Goal: Task Accomplishment & Management: Use online tool/utility

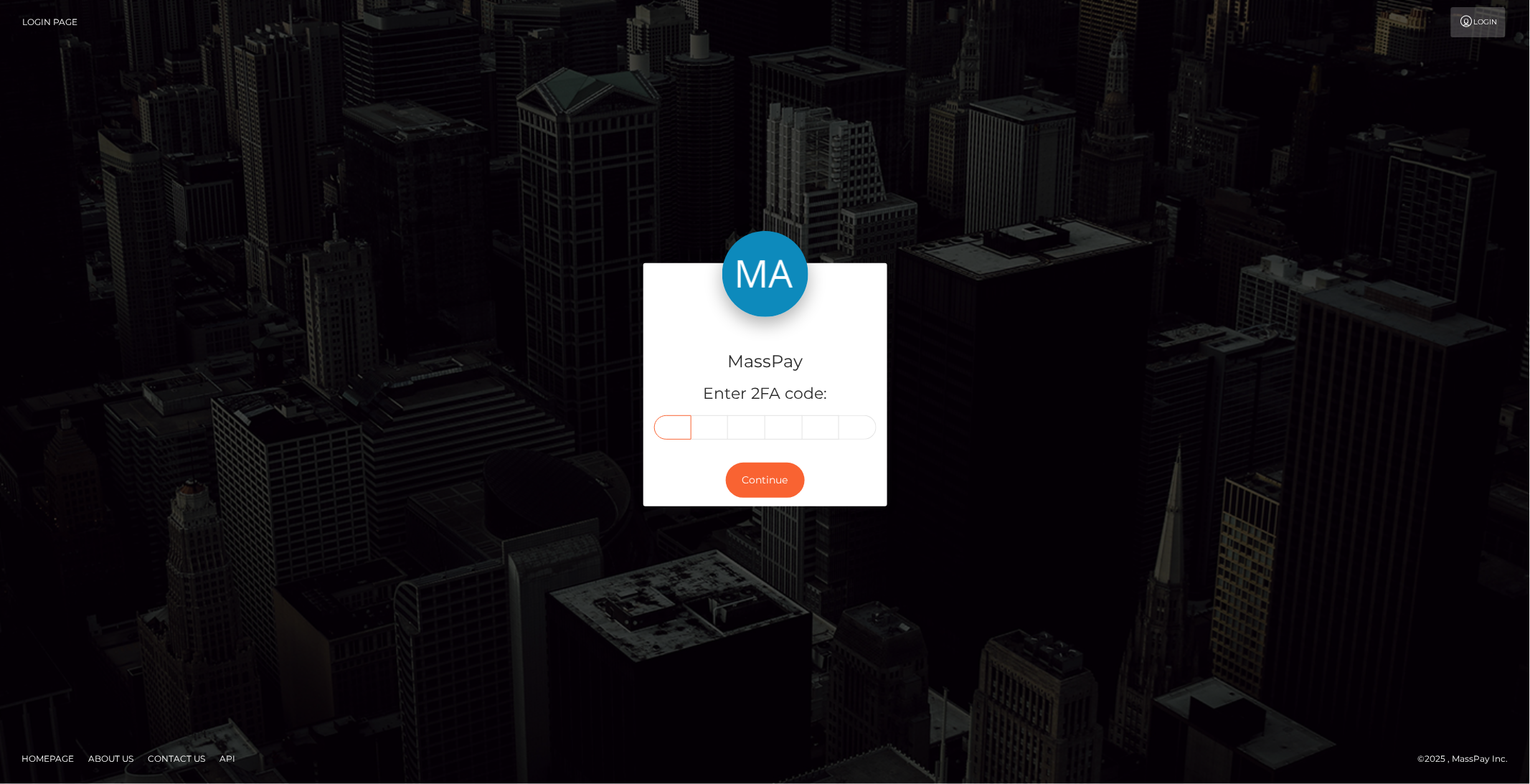
paste input "2"
type input "2"
type input "4"
type input "2"
type input "6"
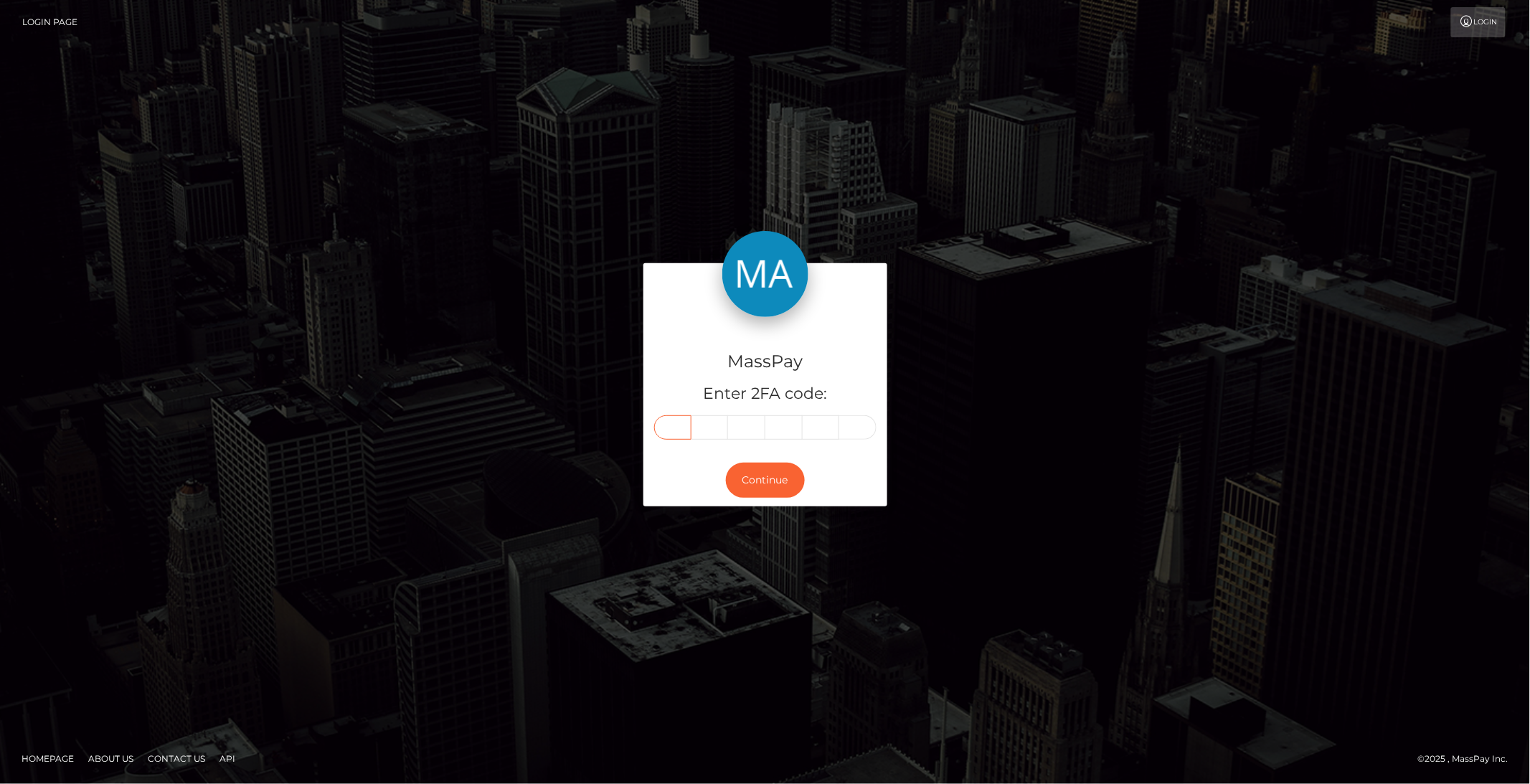
type input "7"
type input "2"
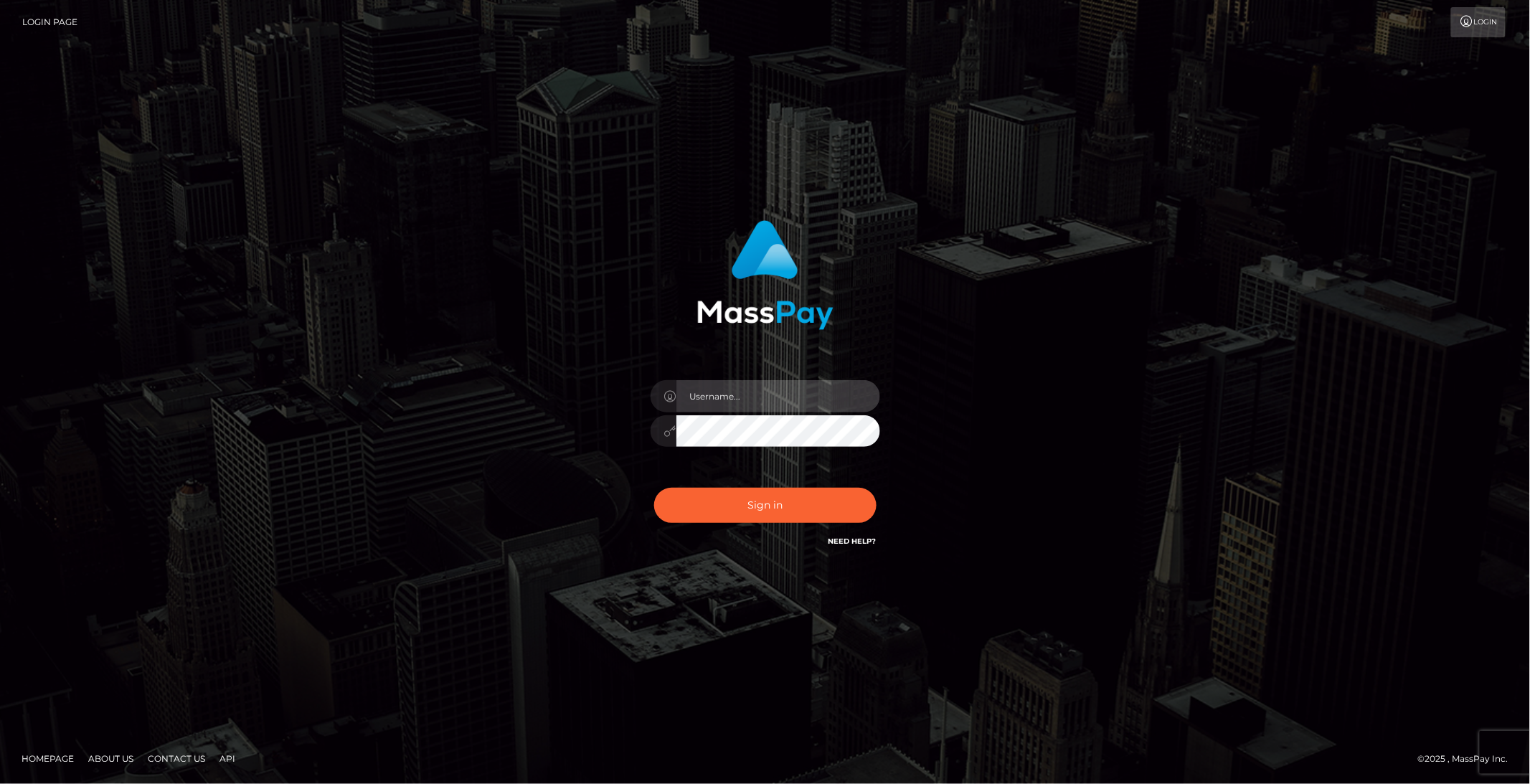
type input "brentg"
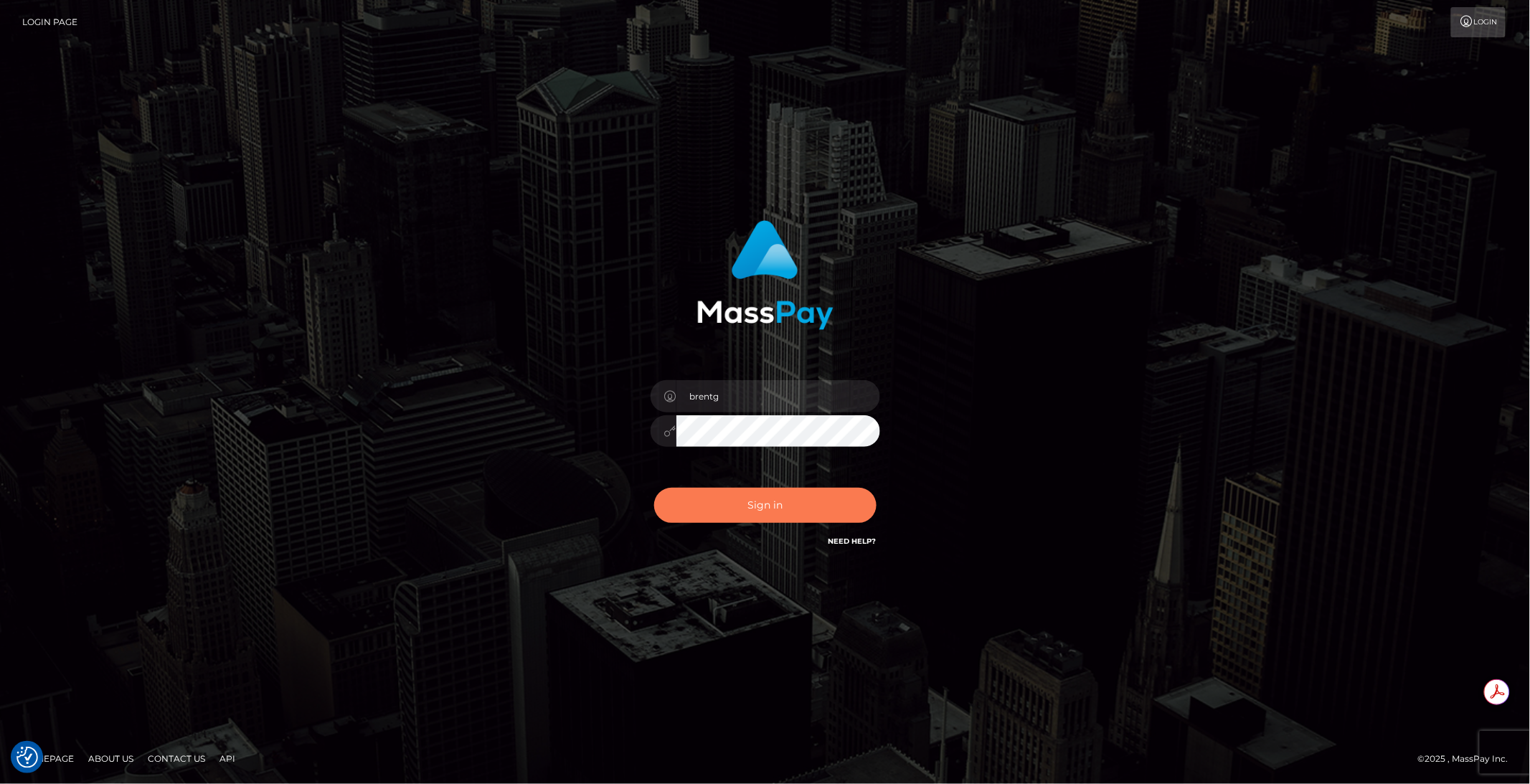
click at [761, 517] on button "Sign in" at bounding box center [765, 505] width 222 height 35
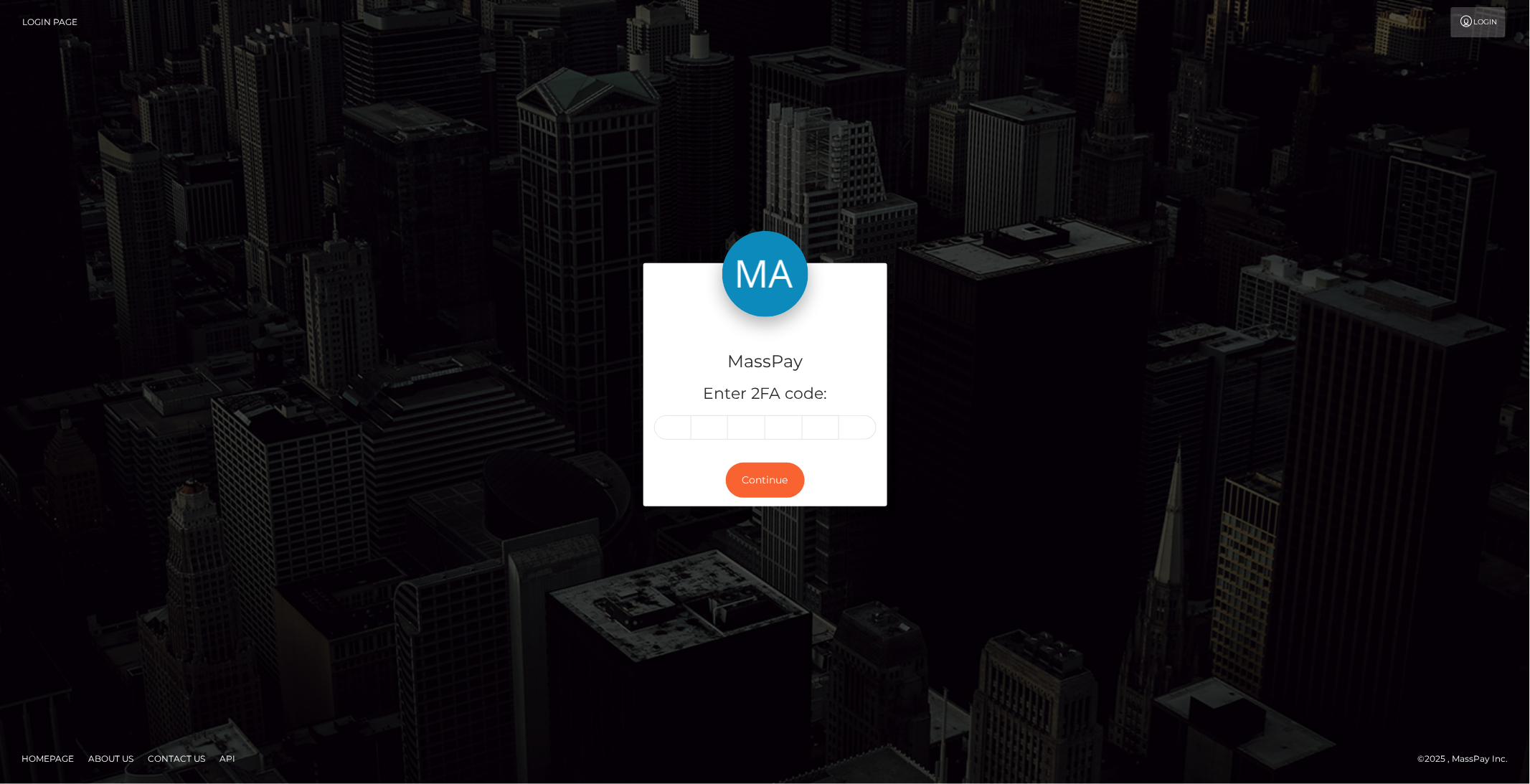
type input "2"
type input "4"
type input "2"
type input "6"
type input "7"
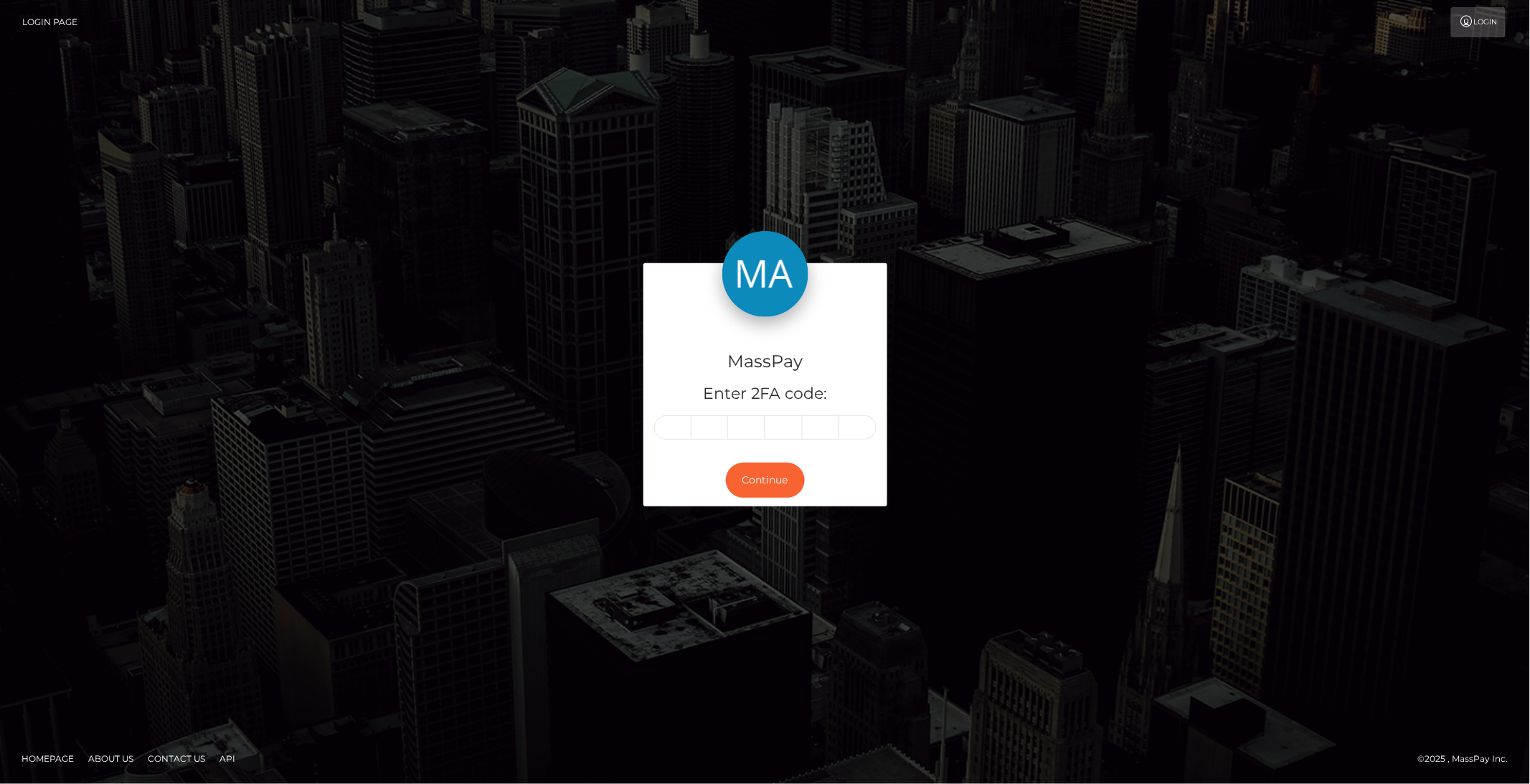
type input "2"
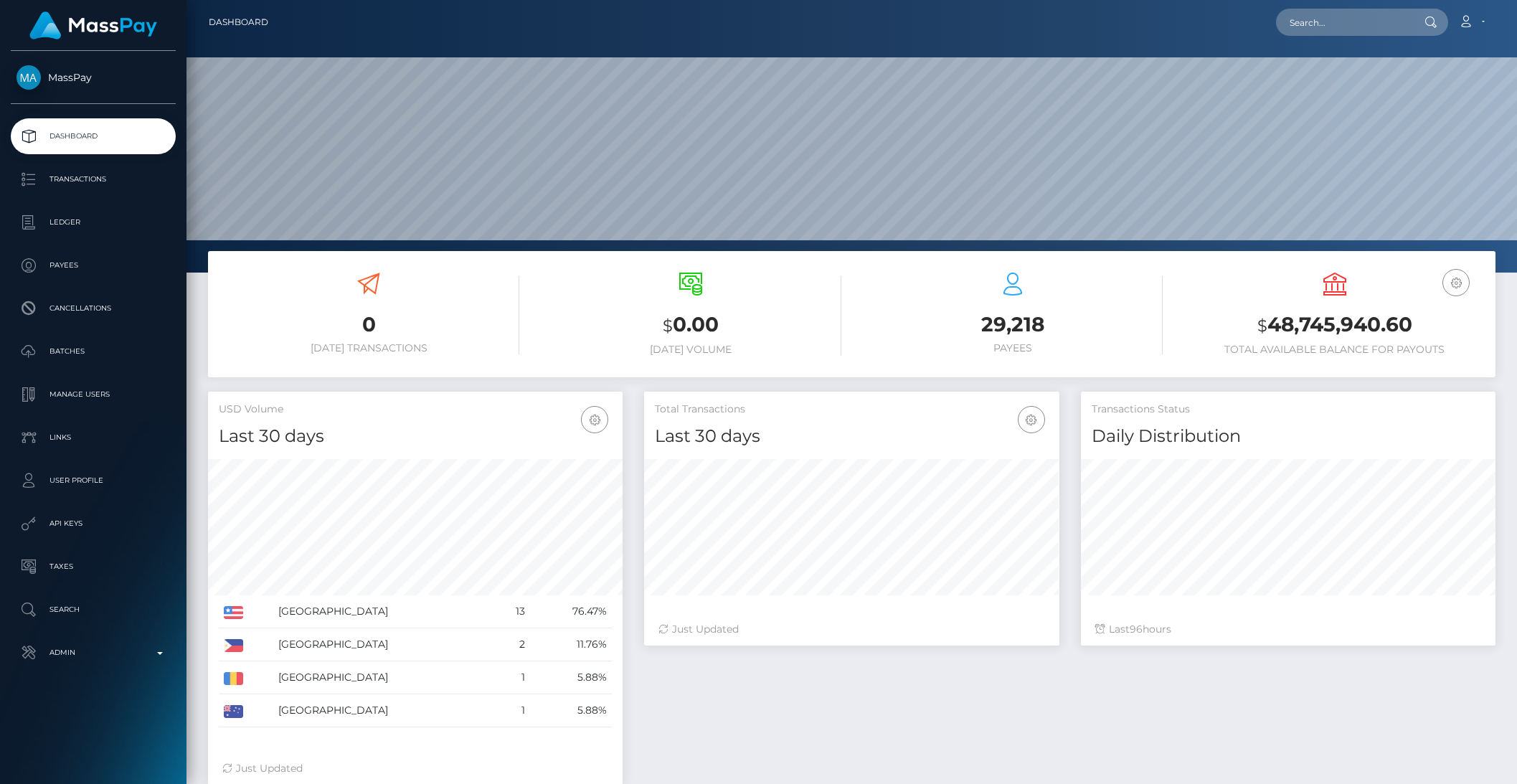
scroll to position [273, 1330]
click at [1336, 32] on input "text" at bounding box center [1343, 22] width 135 height 27
paste input "pout_pgOLR7HI2LD7i"
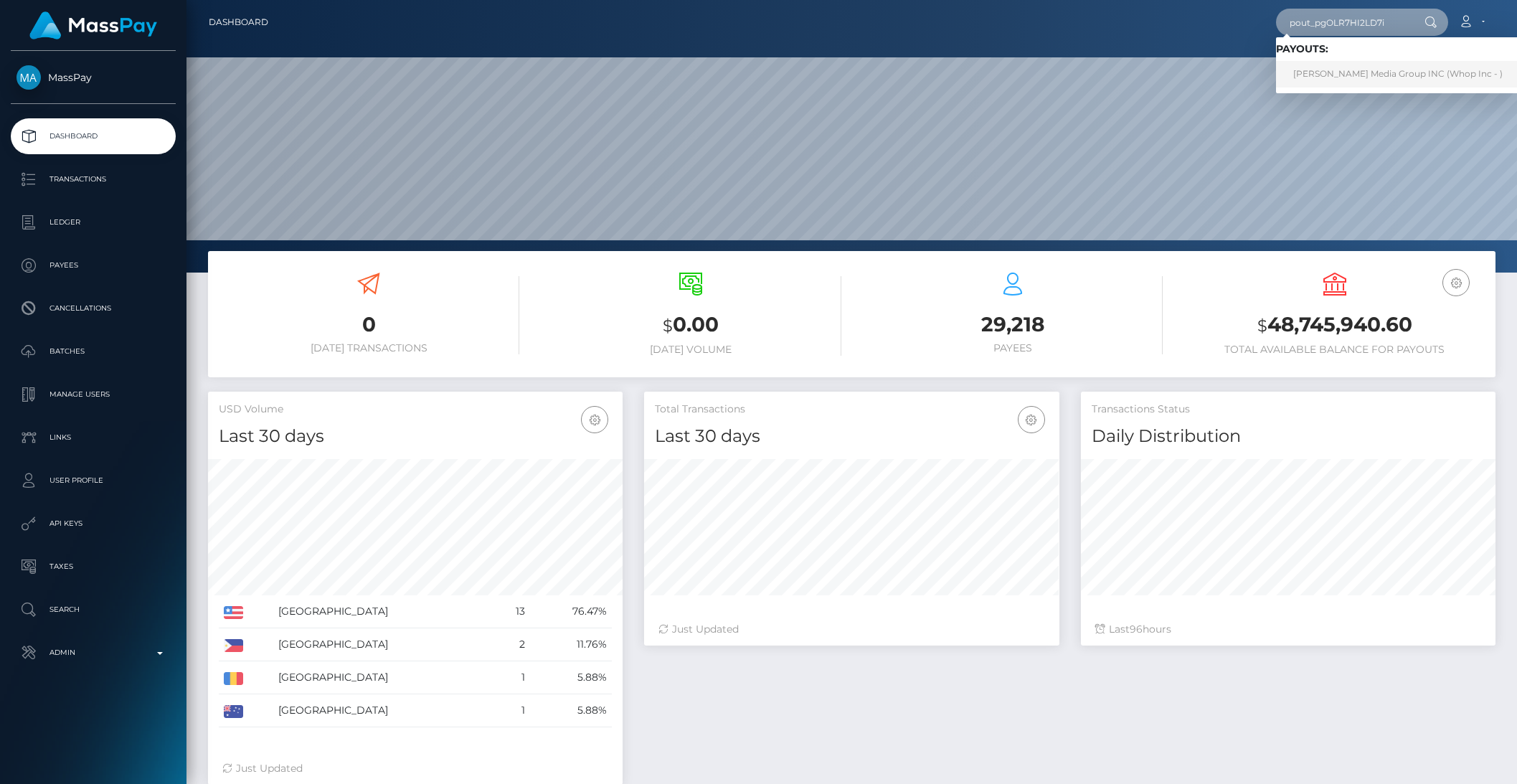
type input "pout_pgOLR7HI2LD7i"
click at [1358, 77] on link "Blanchard Media Group INC (Whop Inc - )" at bounding box center [1397, 74] width 244 height 26
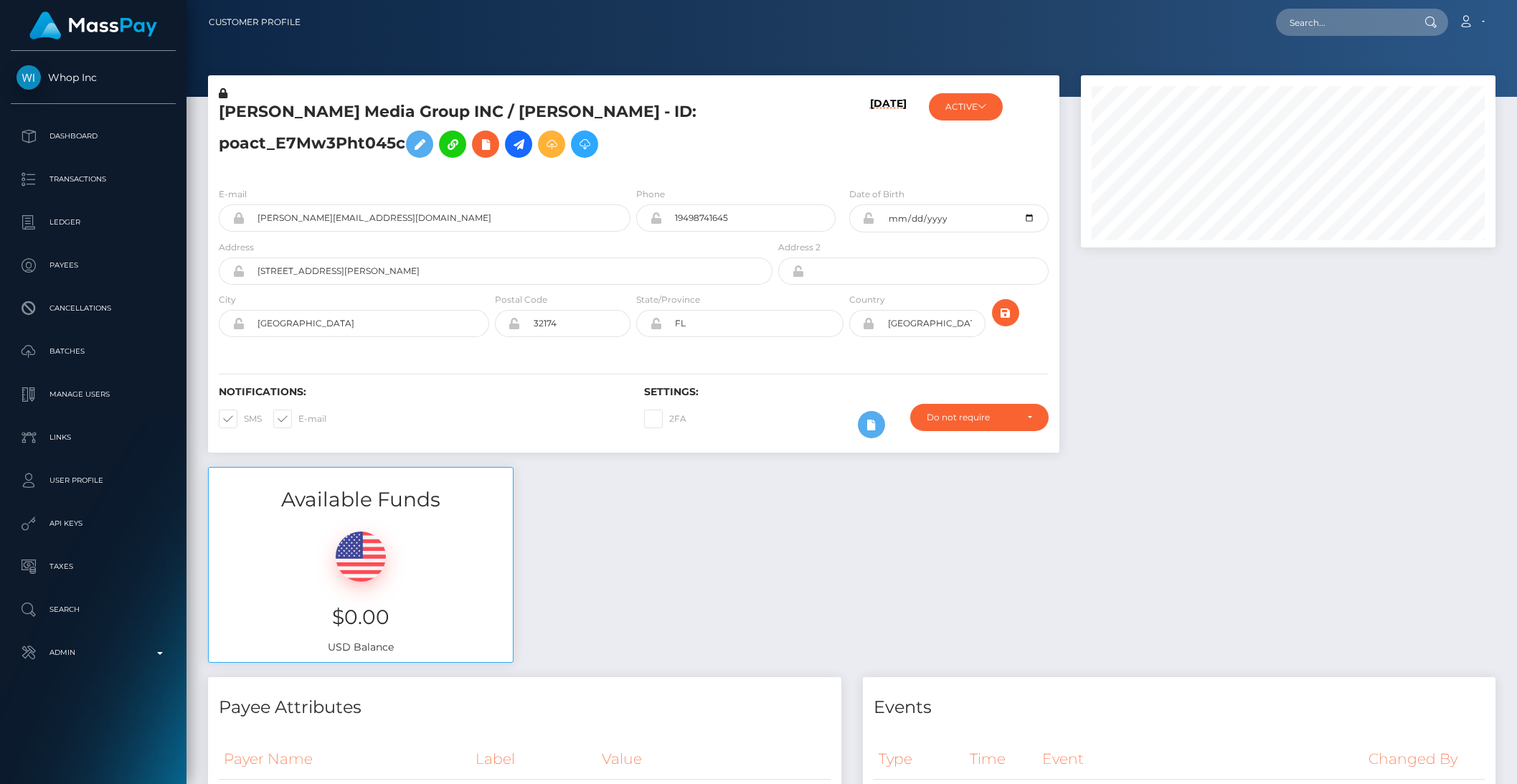
click at [1328, 38] on nav "Customer Profile Loading... Loading... Account" at bounding box center [851, 22] width 1330 height 45
click at [1328, 37] on nav "Customer Profile Loading... Loading... Account" at bounding box center [851, 22] width 1330 height 45
click at [1318, 28] on input "text" at bounding box center [1343, 22] width 135 height 27
paste input "pout_o6HCvaKcWuFPn"
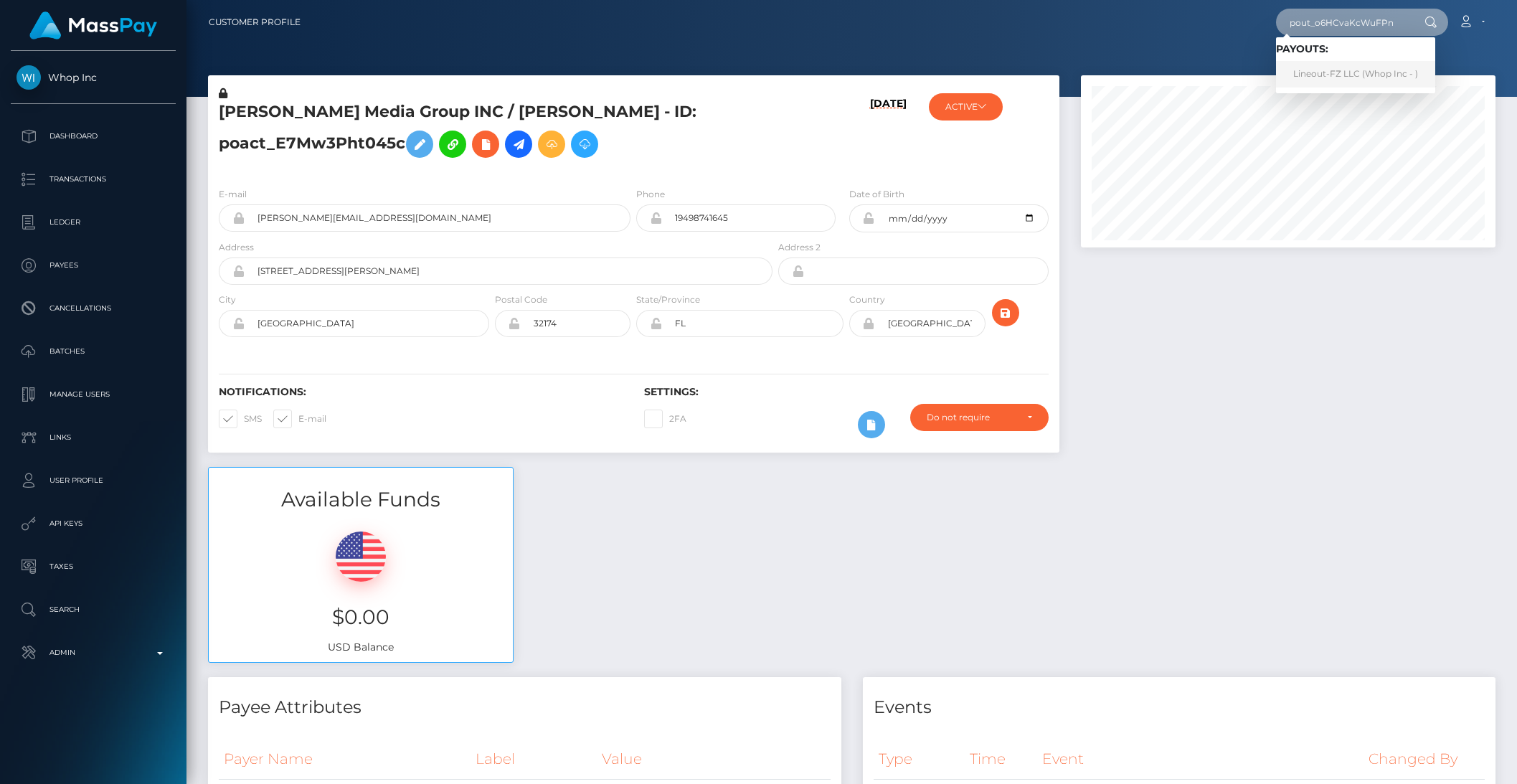
type input "pout_o6HCvaKcWuFPn"
click at [1350, 74] on link "Lineout-FZ LLC (Whop Inc - )" at bounding box center [1355, 74] width 159 height 26
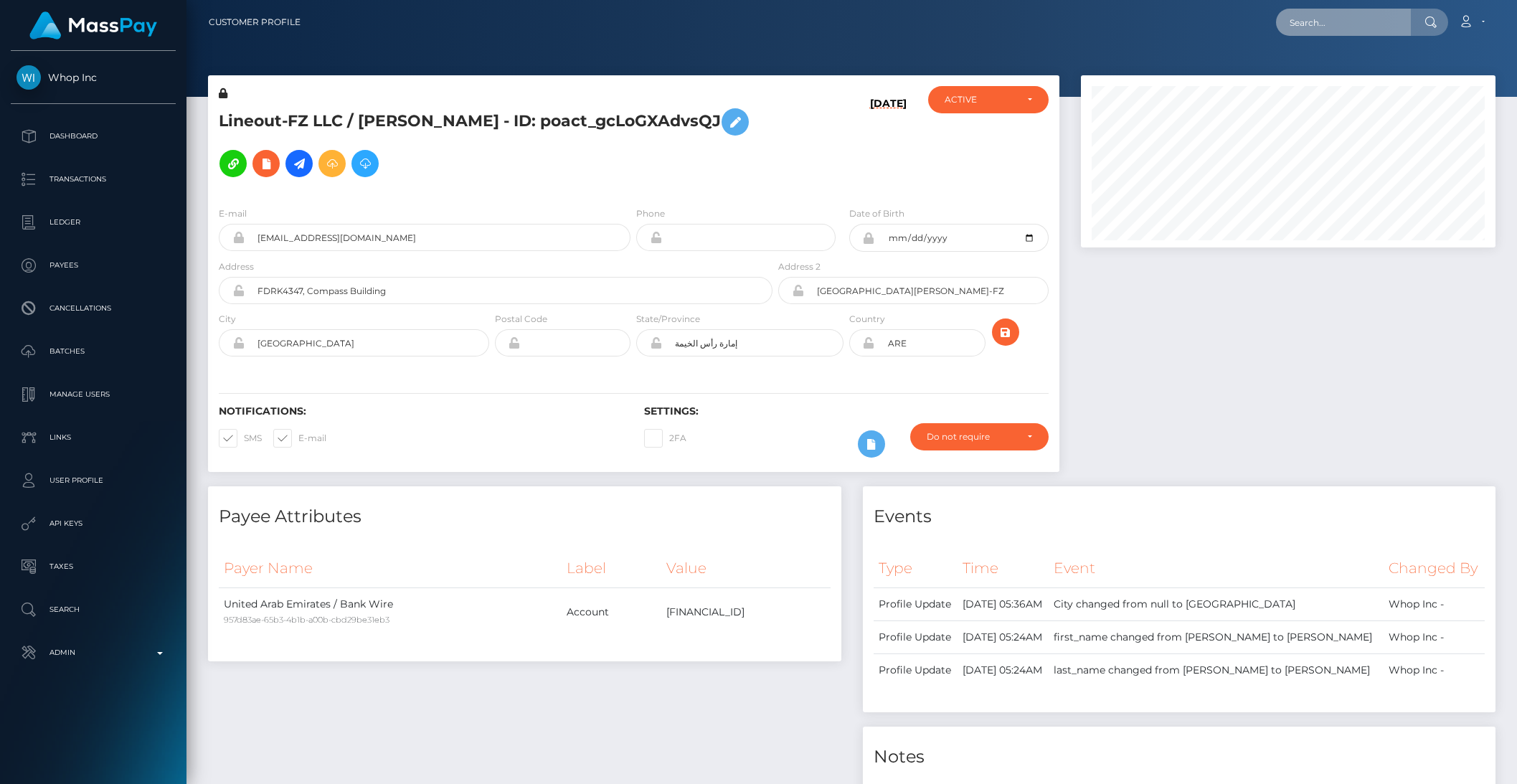
click at [1328, 25] on input "text" at bounding box center [1343, 22] width 135 height 27
paste input "pout_WXDra7aDVR1TL"
click at [1340, 23] on input "pout_WXDra7aDVR1TL" at bounding box center [1343, 22] width 135 height 27
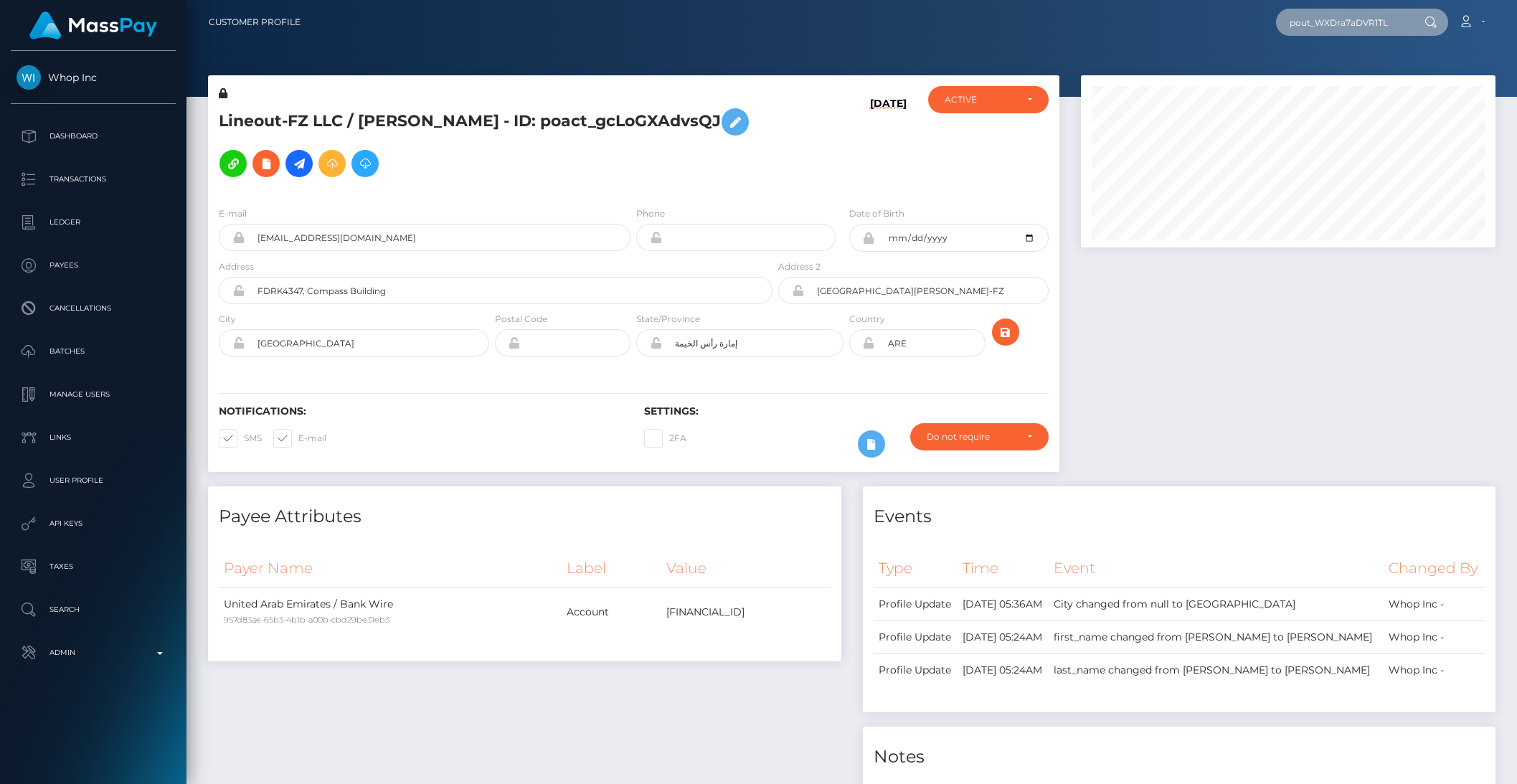
click at [1340, 23] on input "pout_WXDra7aDVR1TL" at bounding box center [1343, 22] width 135 height 27
paste input "I8spqeBA01cTN"
type input "pout_I8spqeBA01cTN"
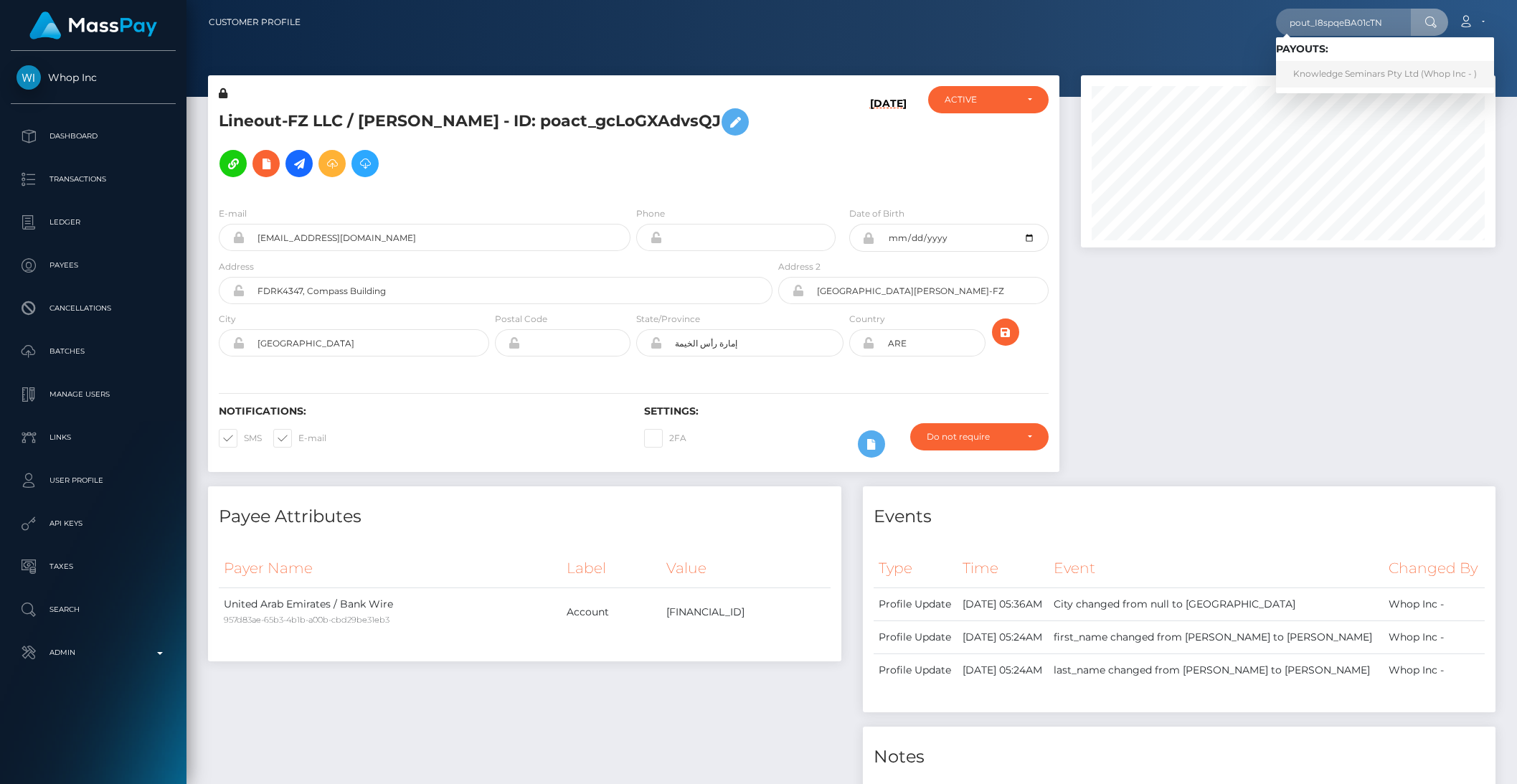
click at [1325, 70] on link "Knowledge Seminars Pty Ltd (Whop Inc - )" at bounding box center [1385, 74] width 218 height 26
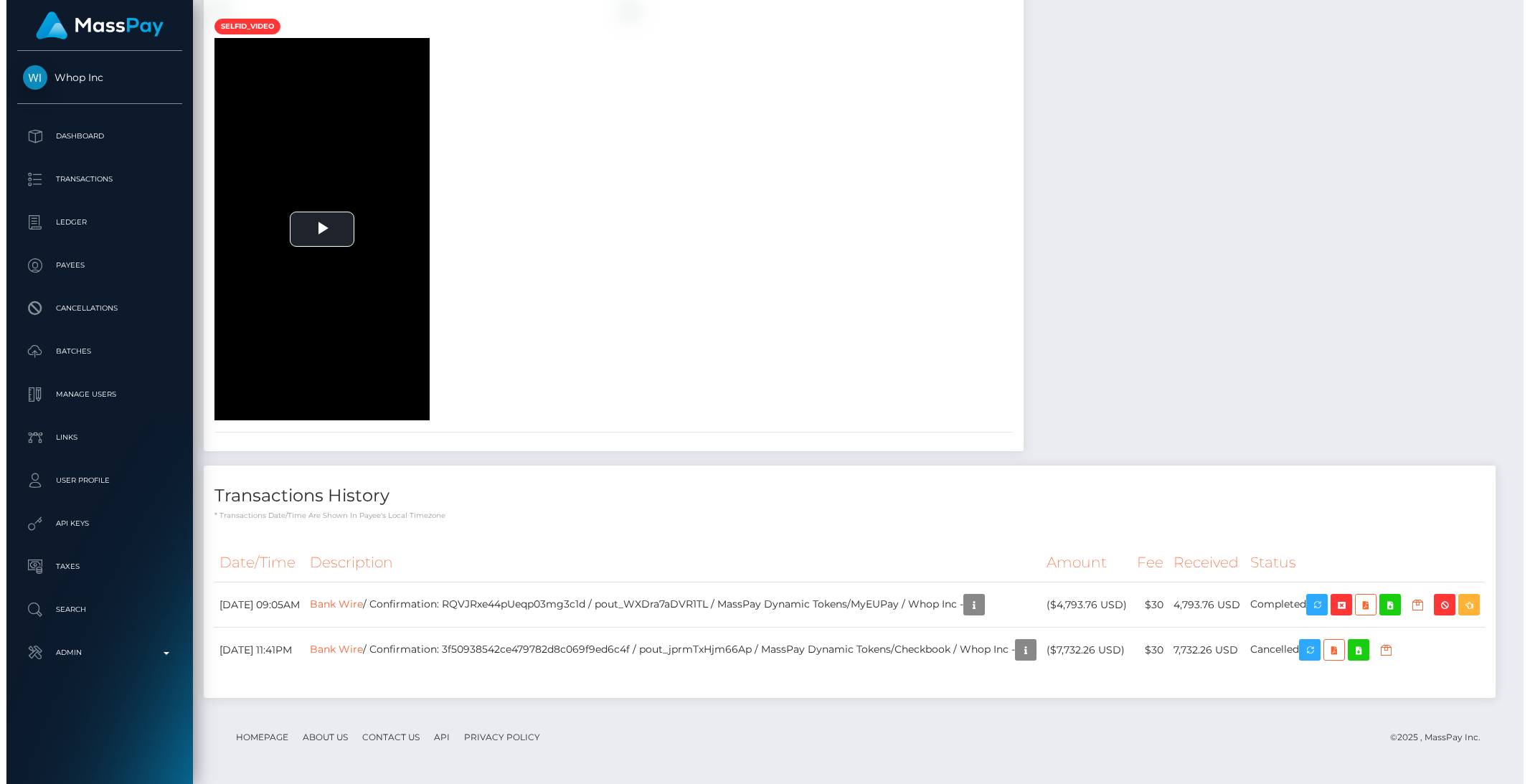
scroll to position [2483, 0]
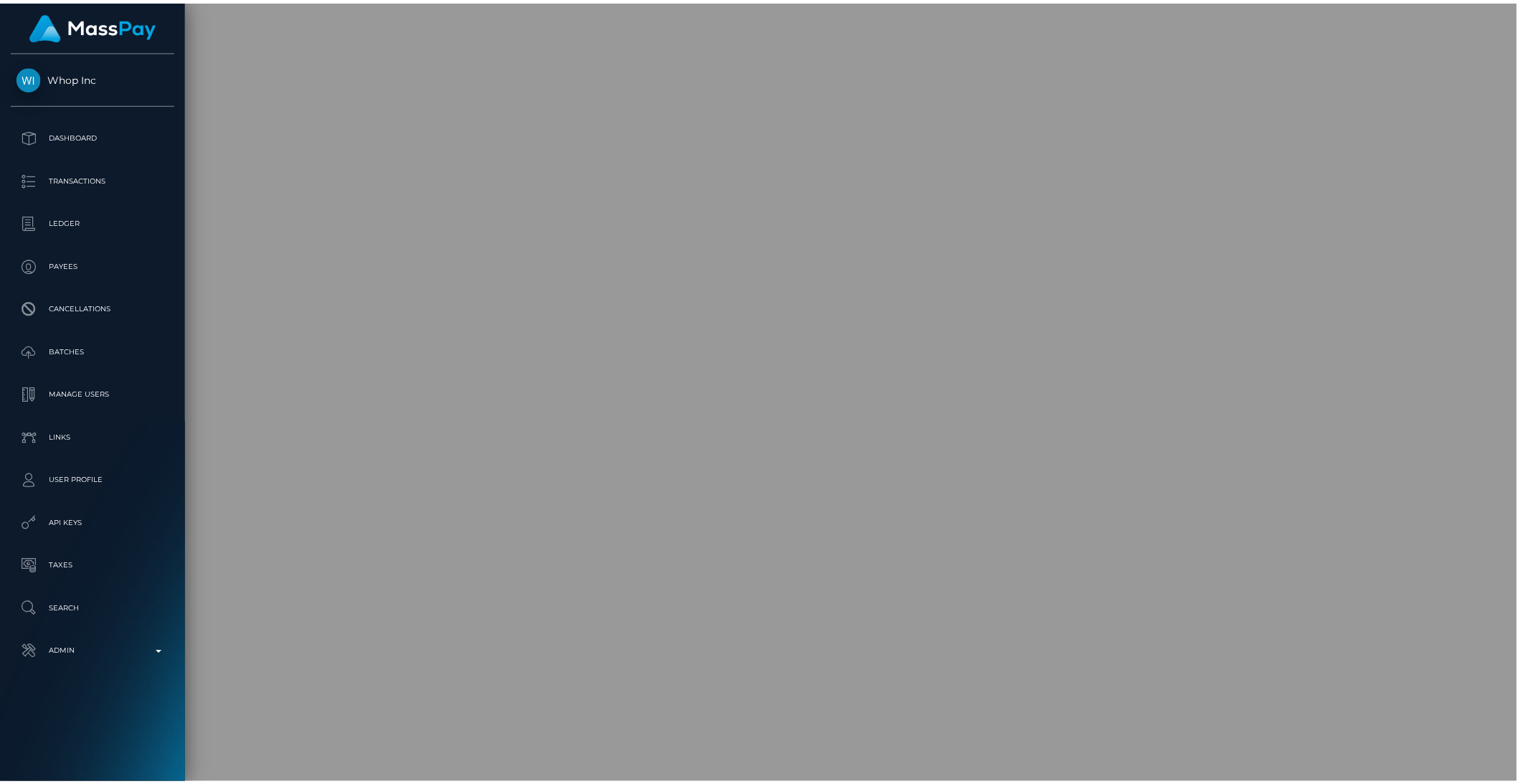
scroll to position [716909, 716757]
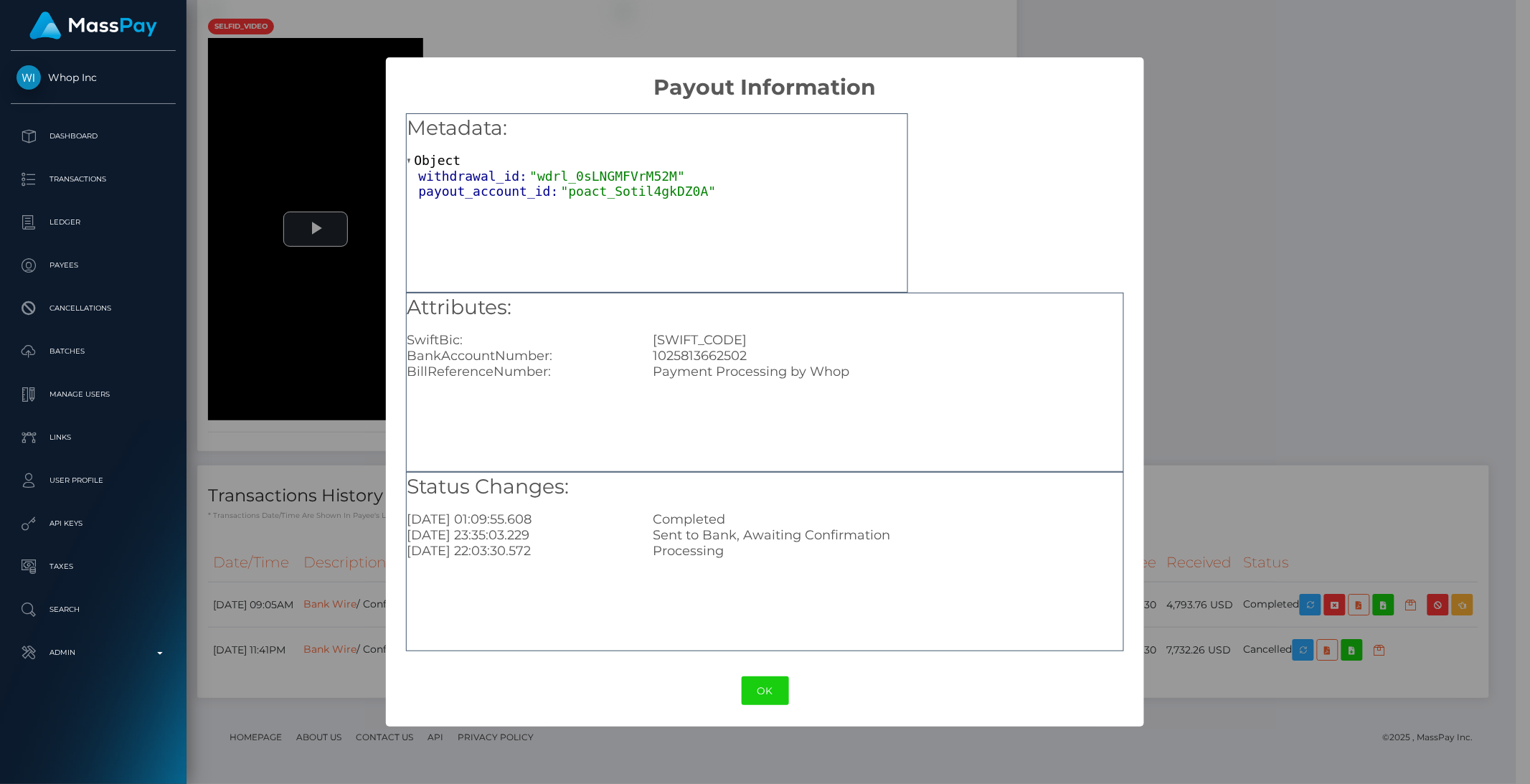
click at [1307, 483] on div "× Payout Information Metadata: Object withdrawal_id: "wdrl_0sLNGMFVrM52M" payou…" at bounding box center [765, 392] width 1530 height 784
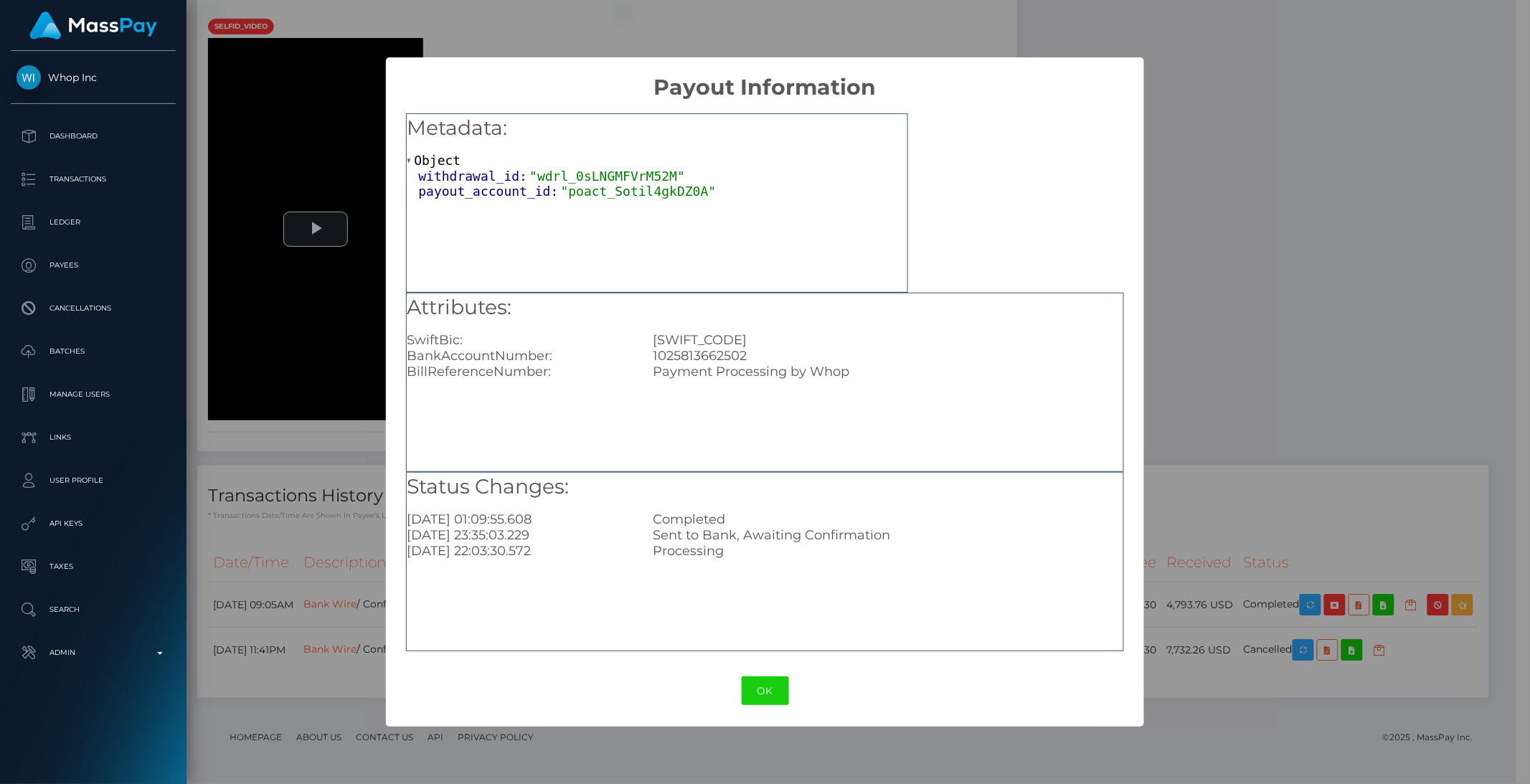
click at [352, 467] on div "× Payout Information Metadata: Object withdrawal_id: "wdrl_0sLNGMFVrM52M" payou…" at bounding box center [765, 392] width 1530 height 784
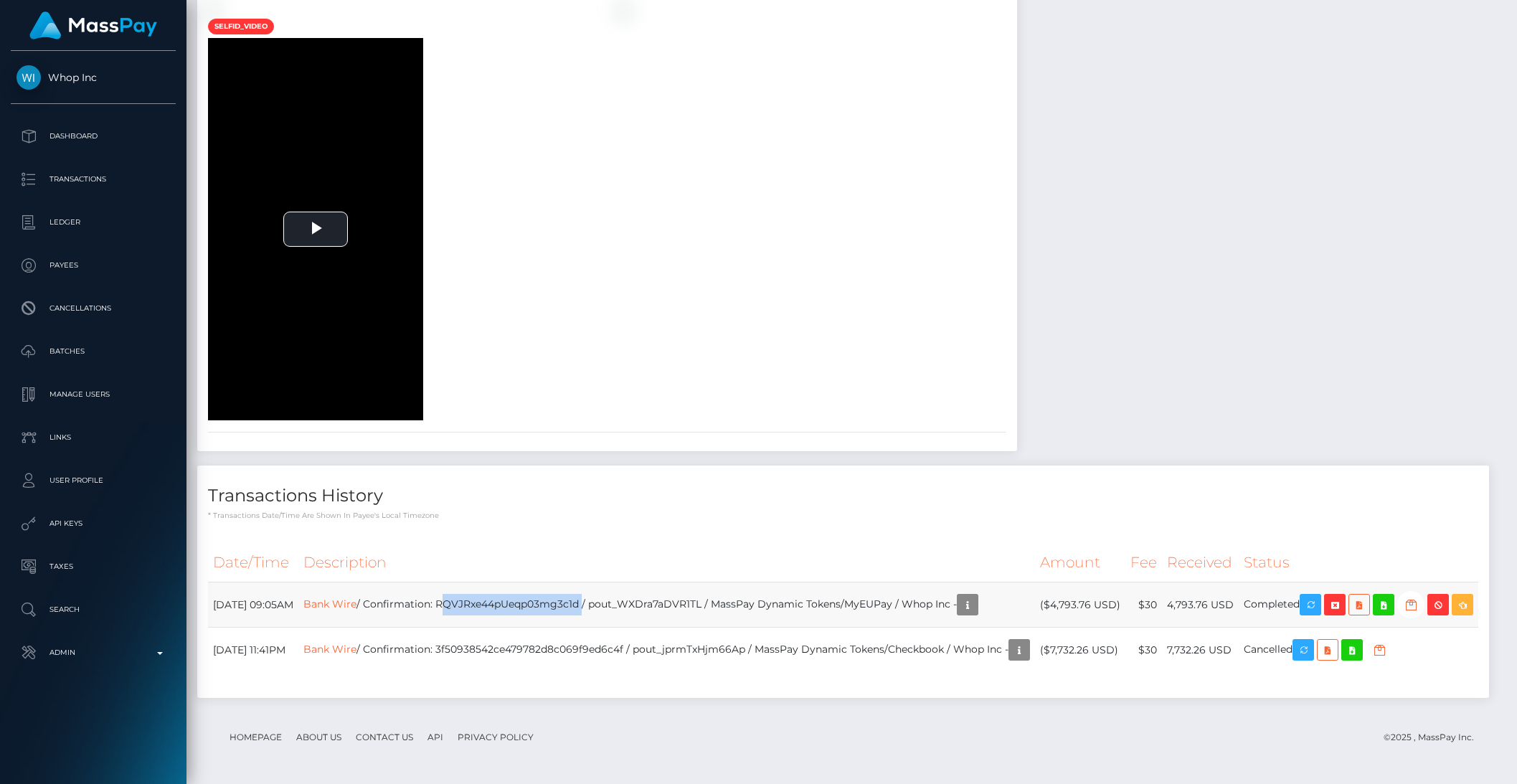
copy td "RQVJRxe44pUeqp03mg3c1d"
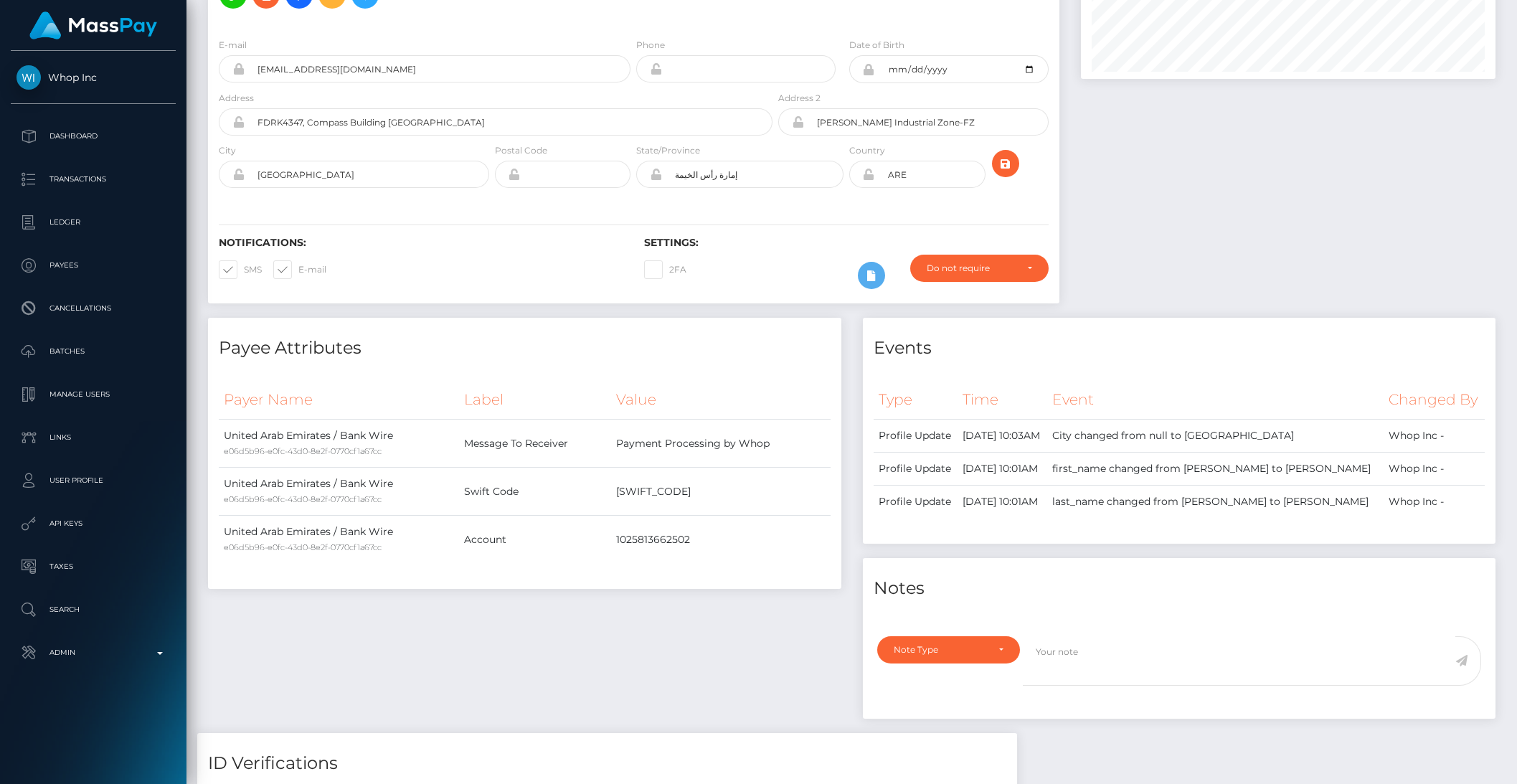
scroll to position [0, 0]
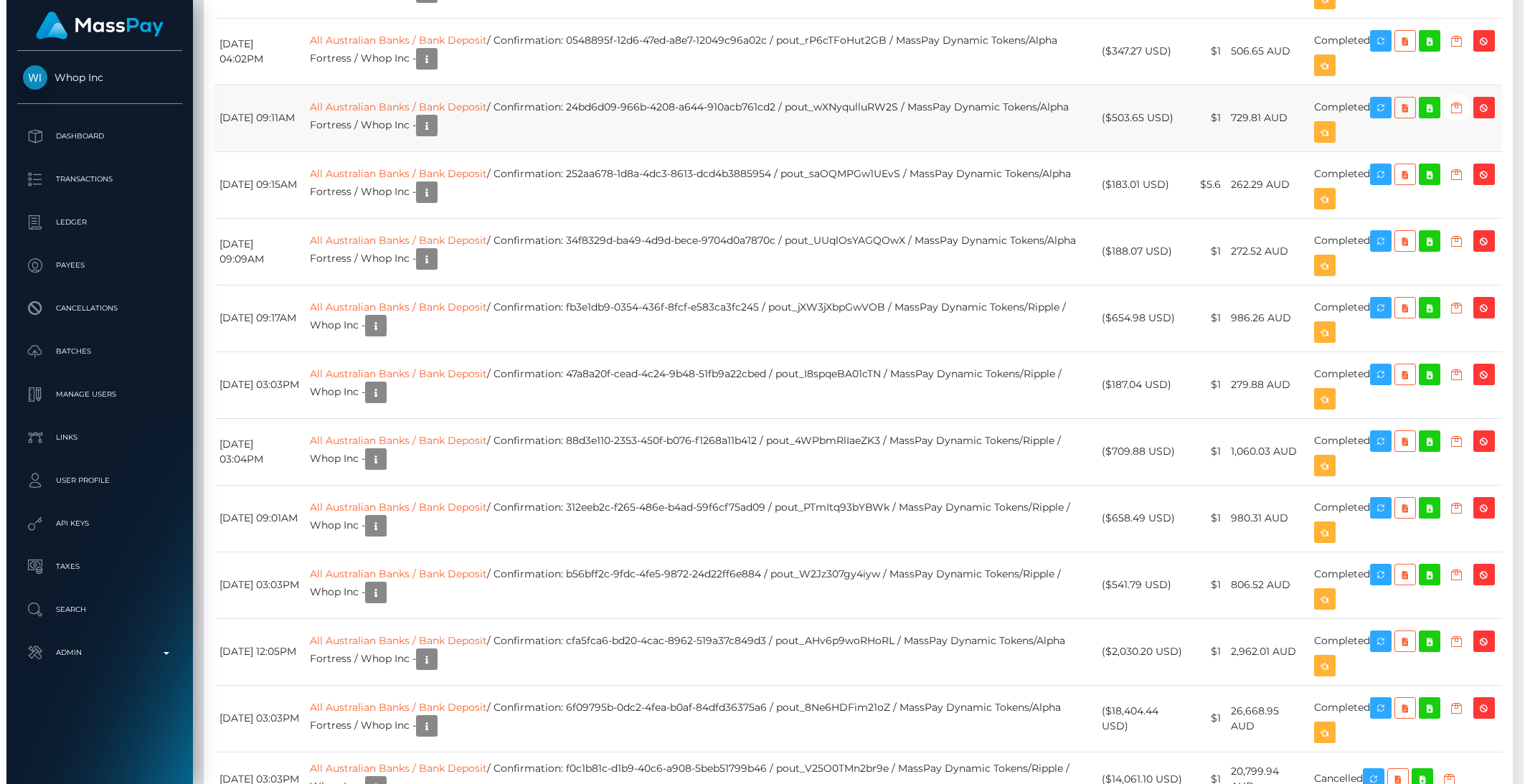
scroll to position [1295, 0]
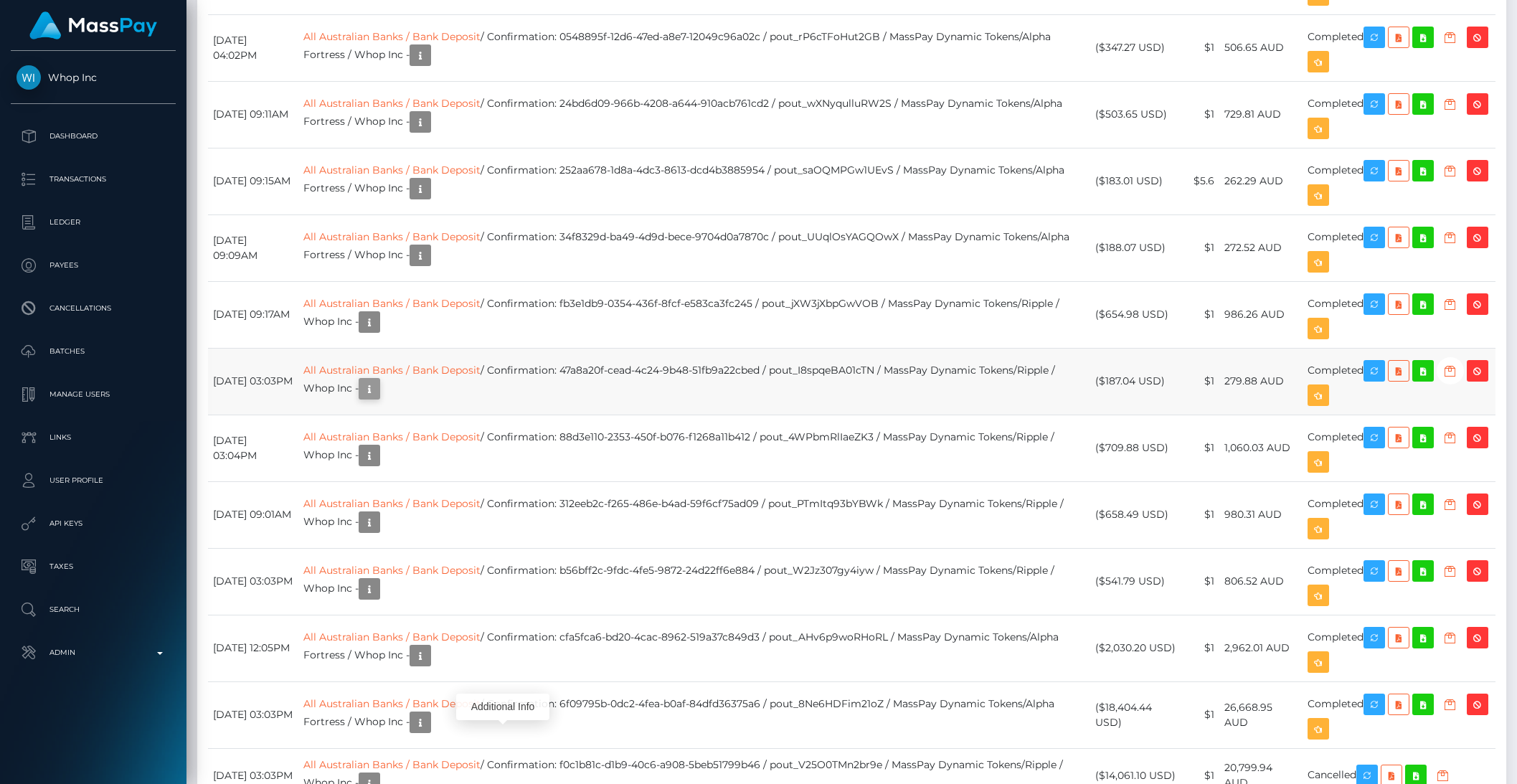
click at [378, 398] on icon "button" at bounding box center [369, 389] width 18 height 18
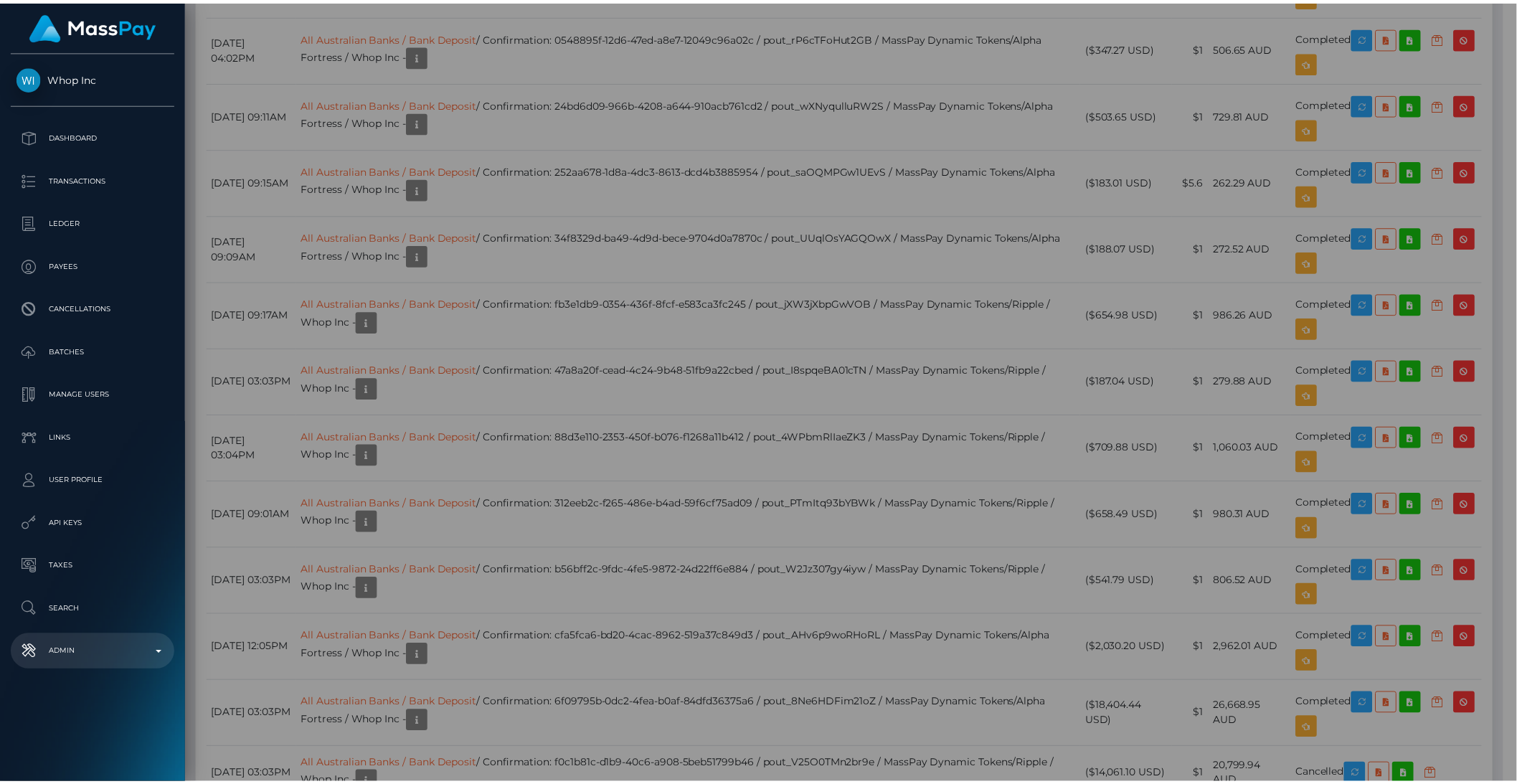
scroll to position [716909, 716757]
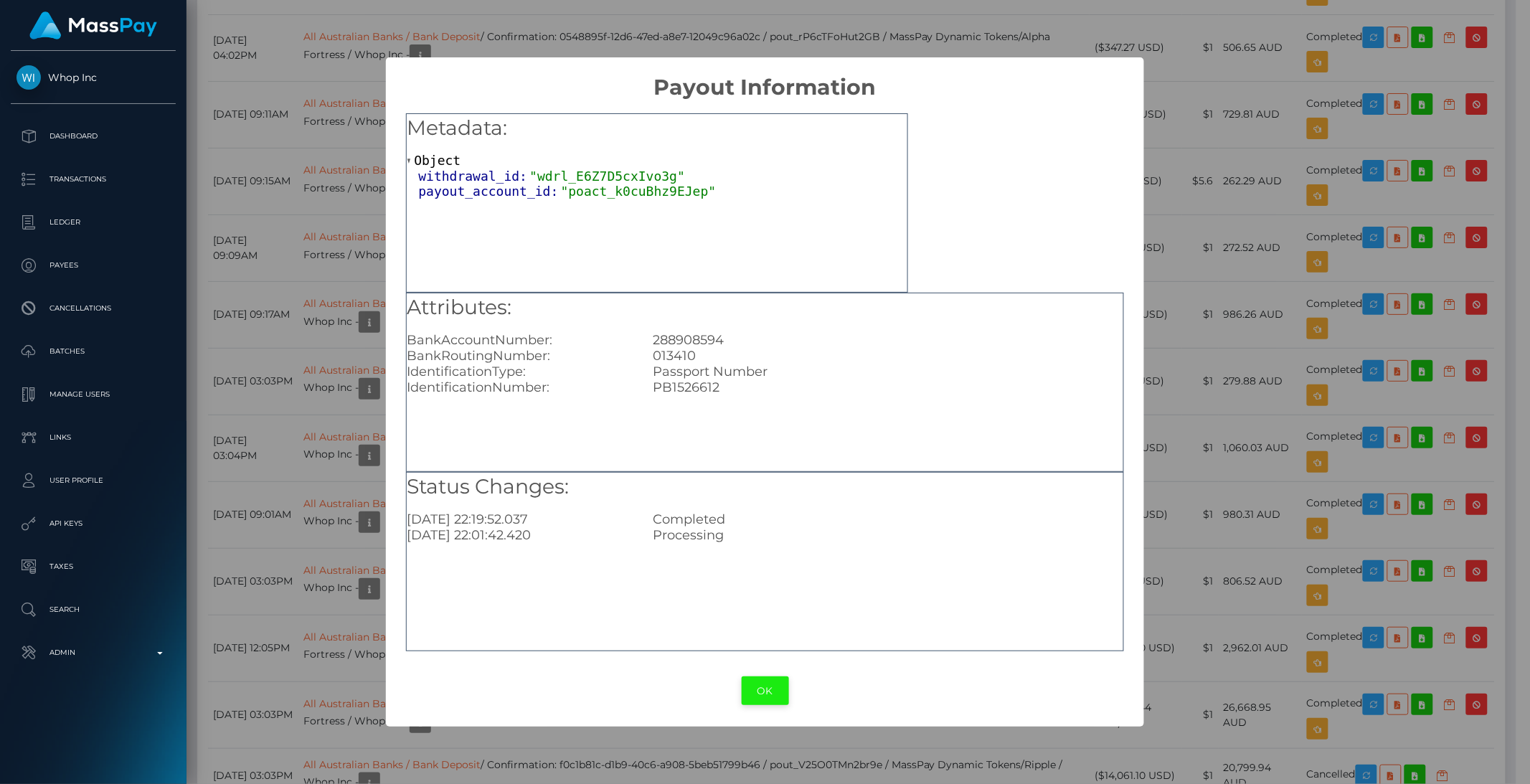
click at [769, 700] on button "OK" at bounding box center [765, 691] width 48 height 29
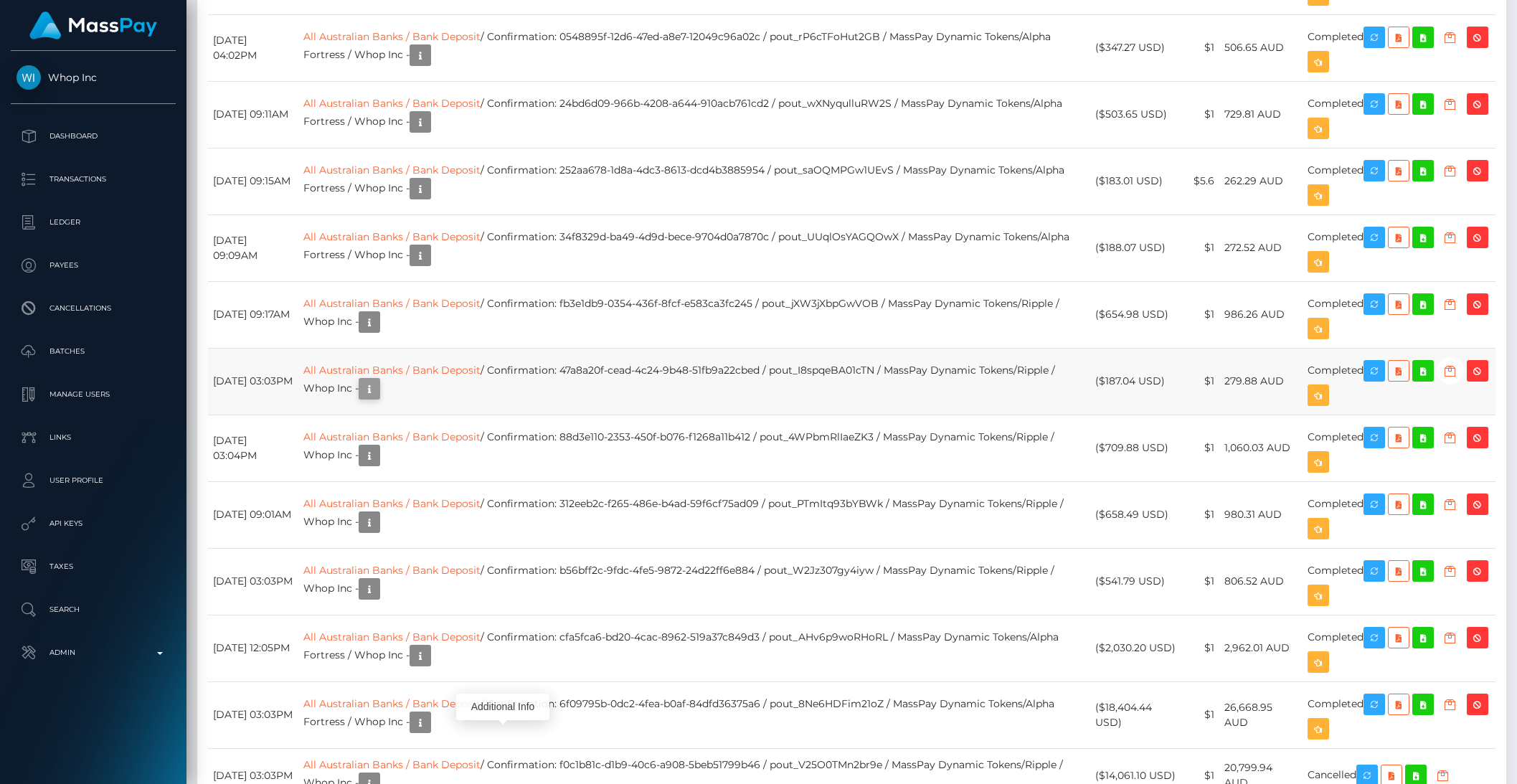
click at [378, 398] on icon "button" at bounding box center [369, 389] width 18 height 18
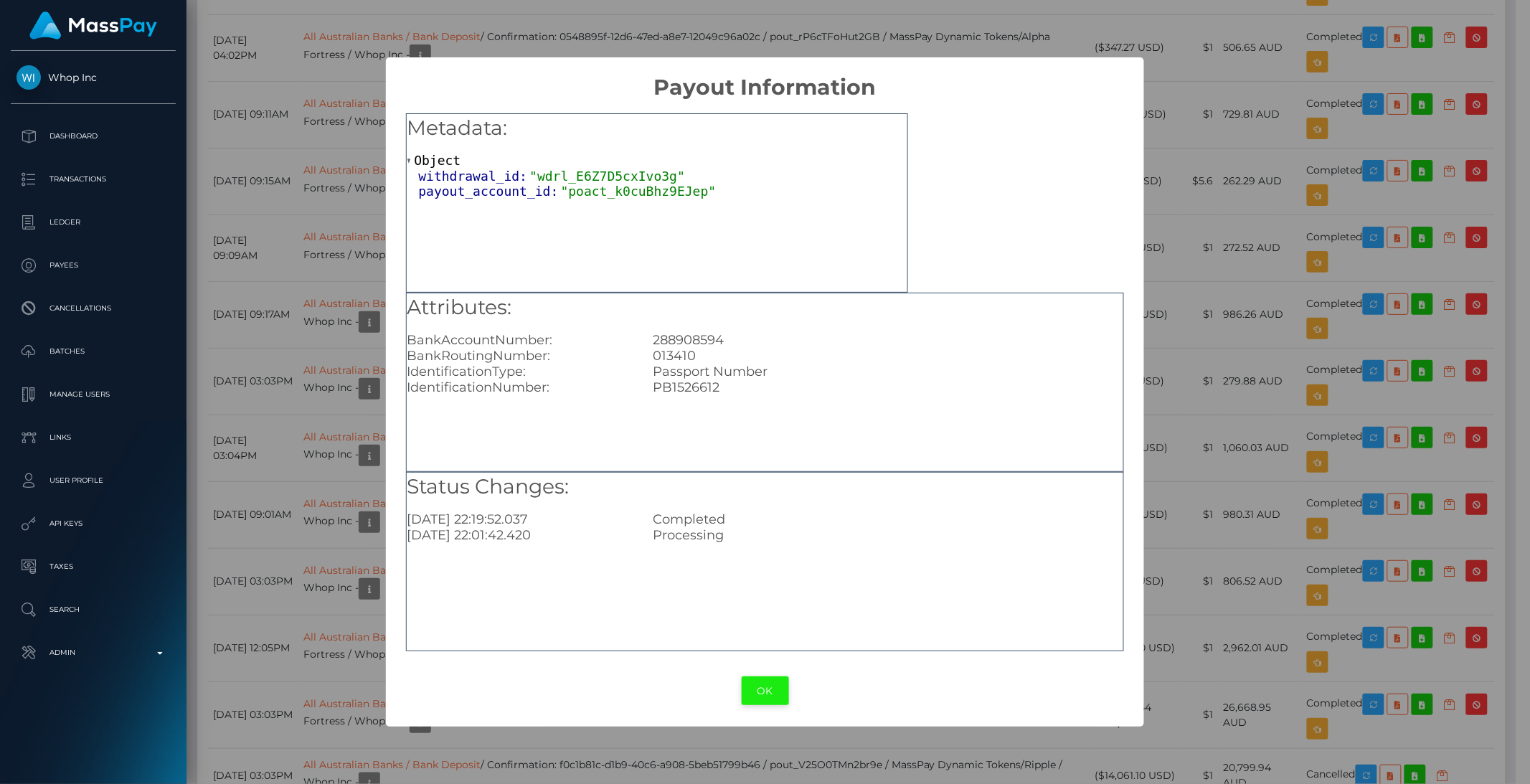
click at [763, 696] on button "OK" at bounding box center [765, 691] width 48 height 29
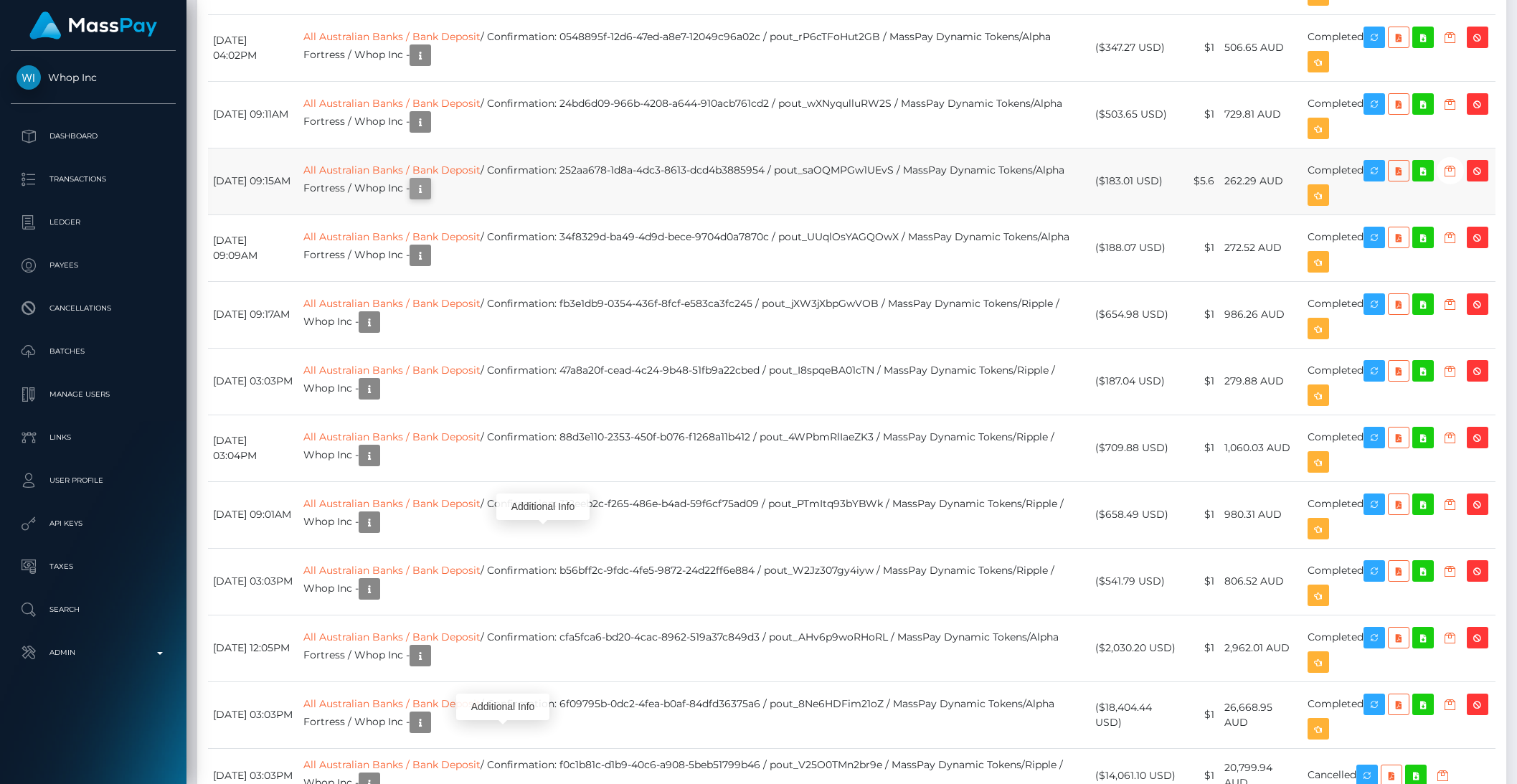
click at [429, 198] on icon "button" at bounding box center [421, 189] width 18 height 18
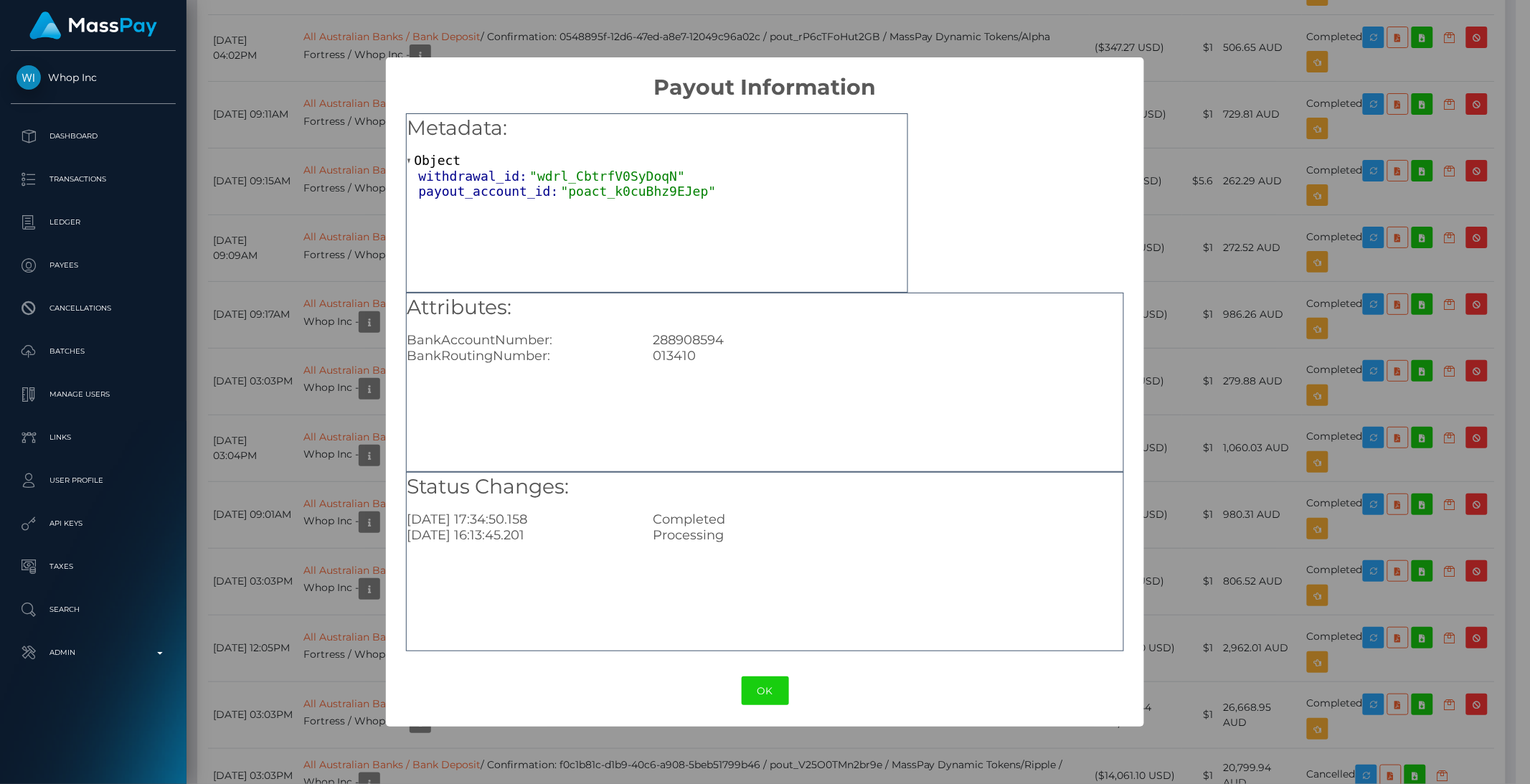
click at [331, 605] on div "× Payout Information Metadata: Object withdrawal_id: "wdrl_CbtrfV0SyDoqN" payou…" at bounding box center [765, 392] width 1530 height 784
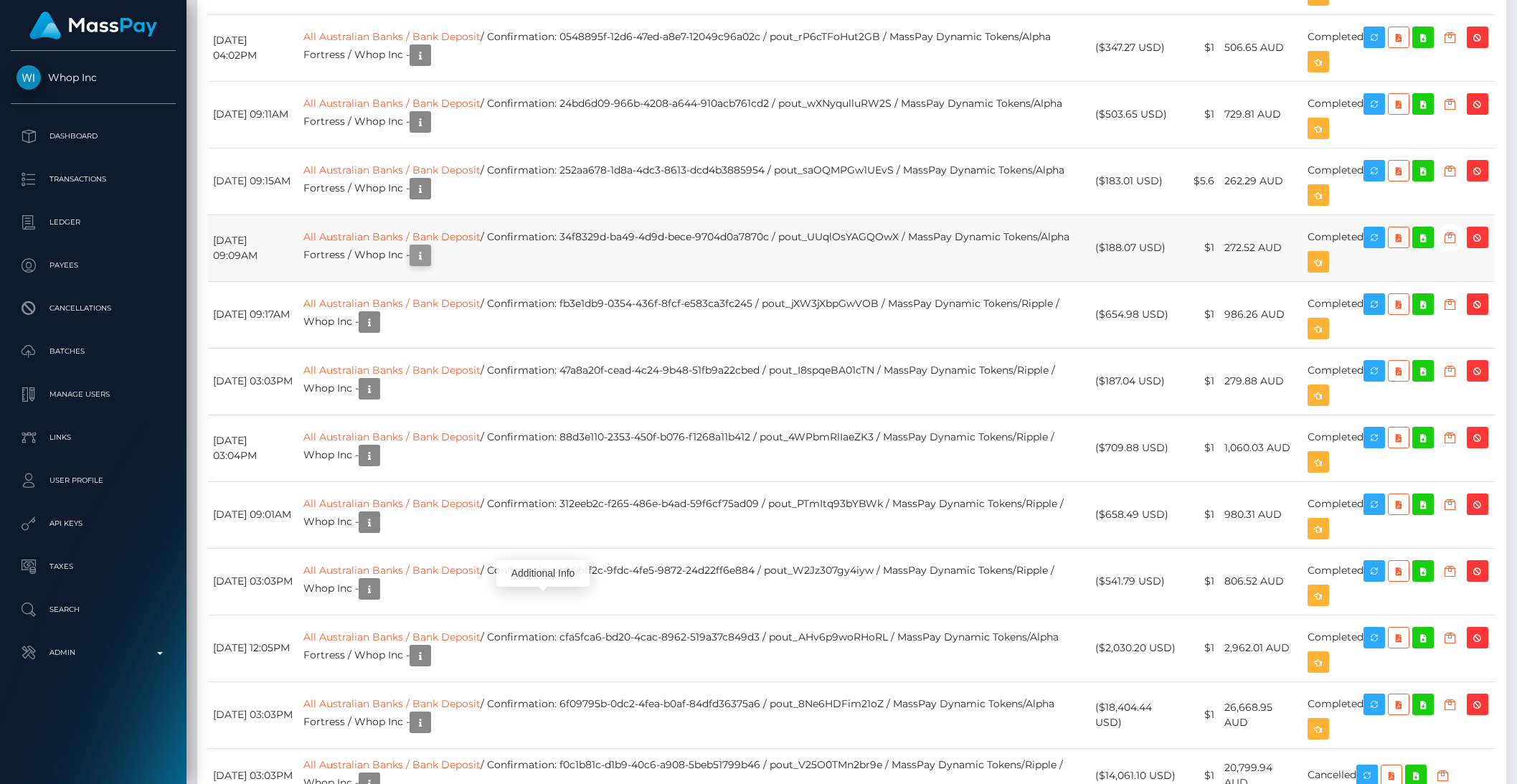
click at [429, 265] on icon "button" at bounding box center [421, 255] width 18 height 18
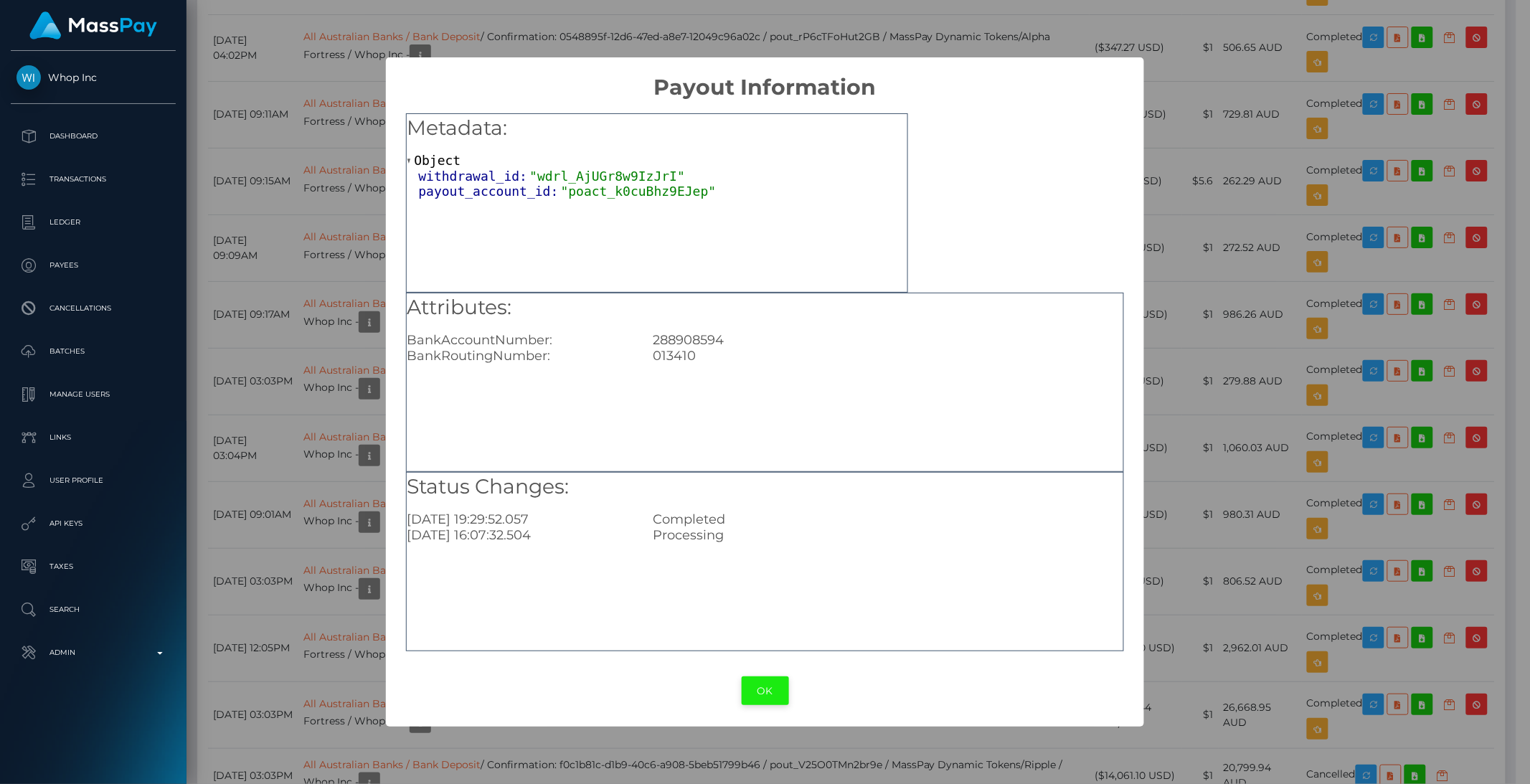
click at [758, 699] on button "OK" at bounding box center [765, 691] width 48 height 29
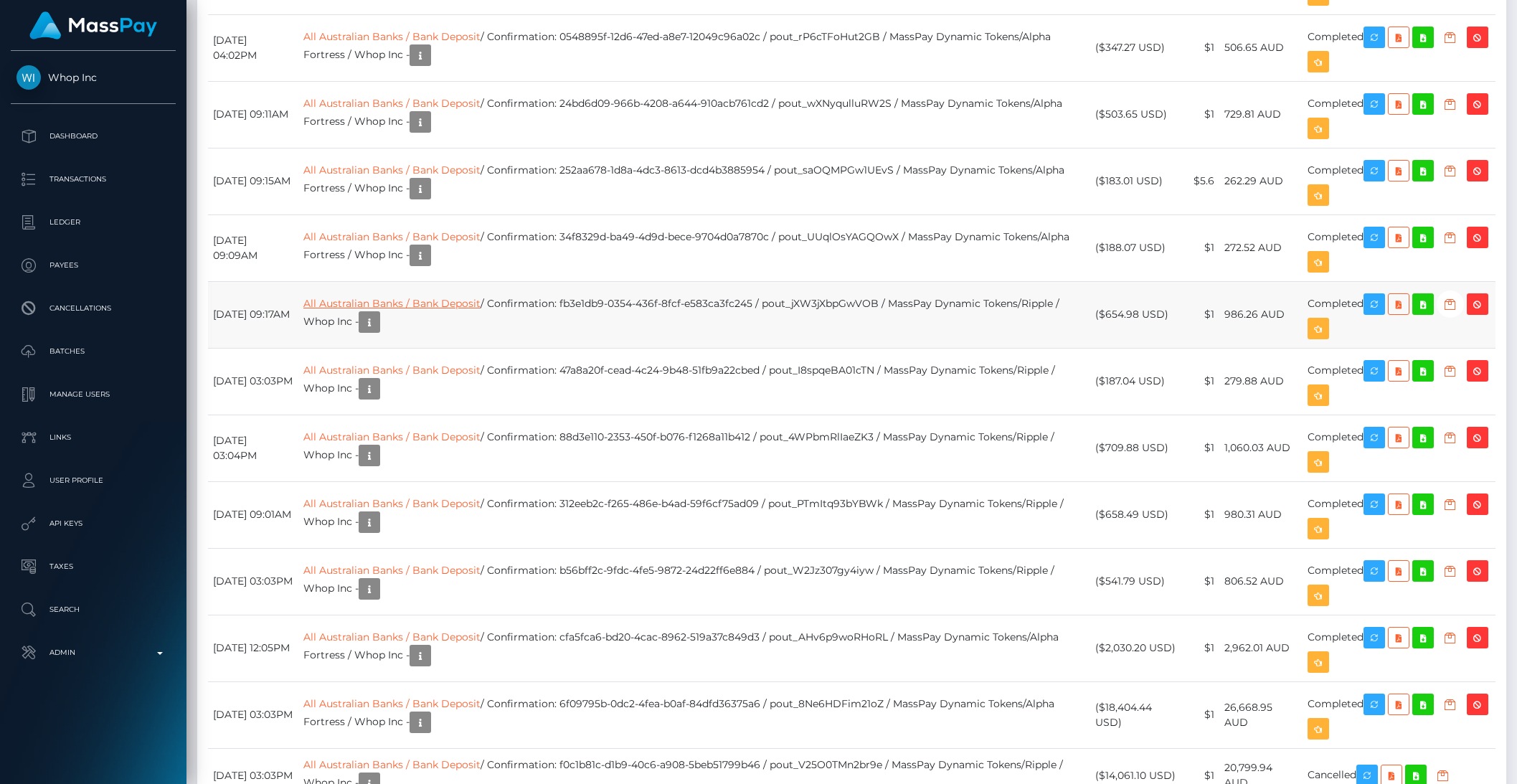
click at [408, 310] on link "All Australian Banks / Bank Deposit" at bounding box center [392, 304] width 177 height 13
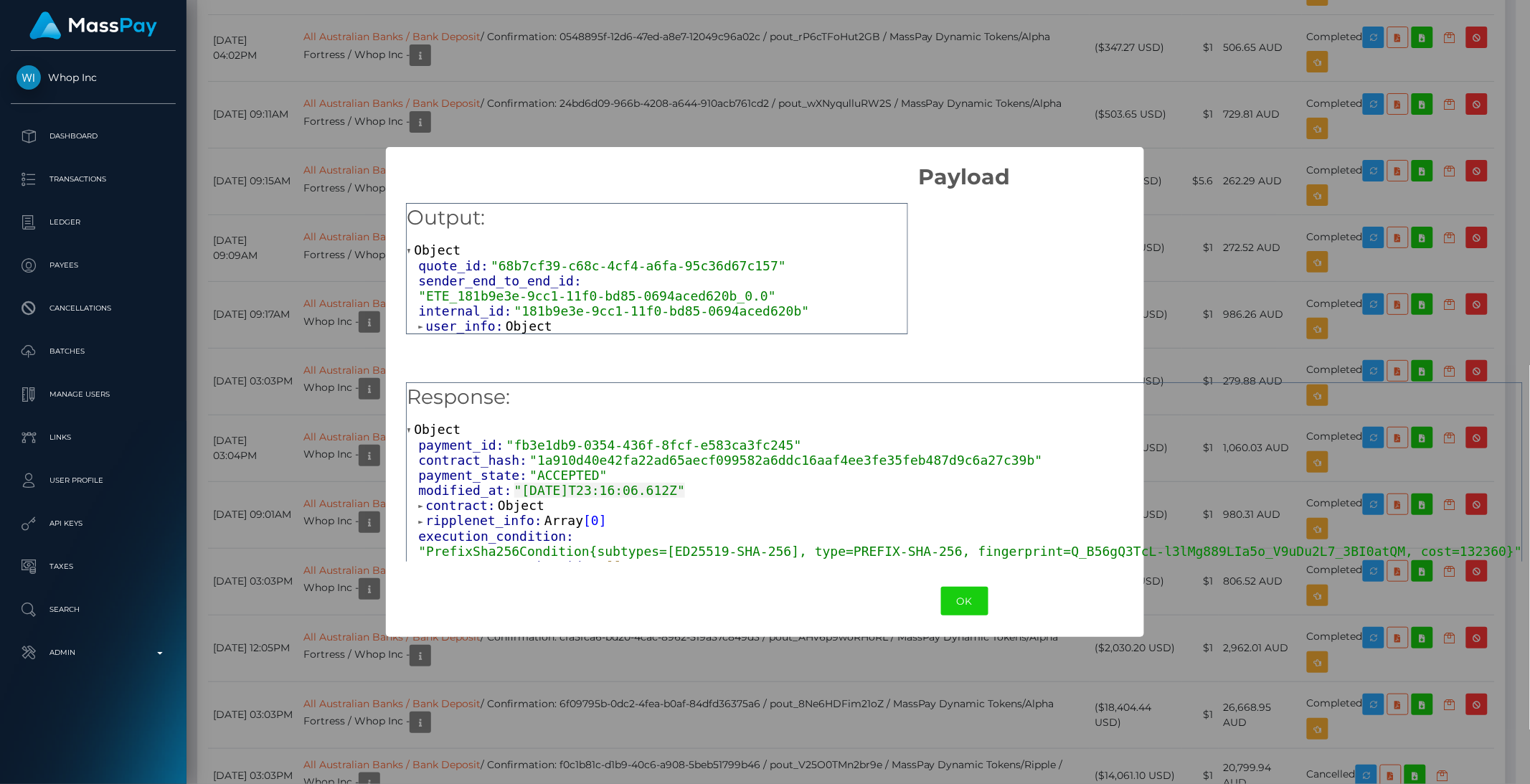
click at [454, 320] on span "user_info:" at bounding box center [465, 325] width 80 height 15
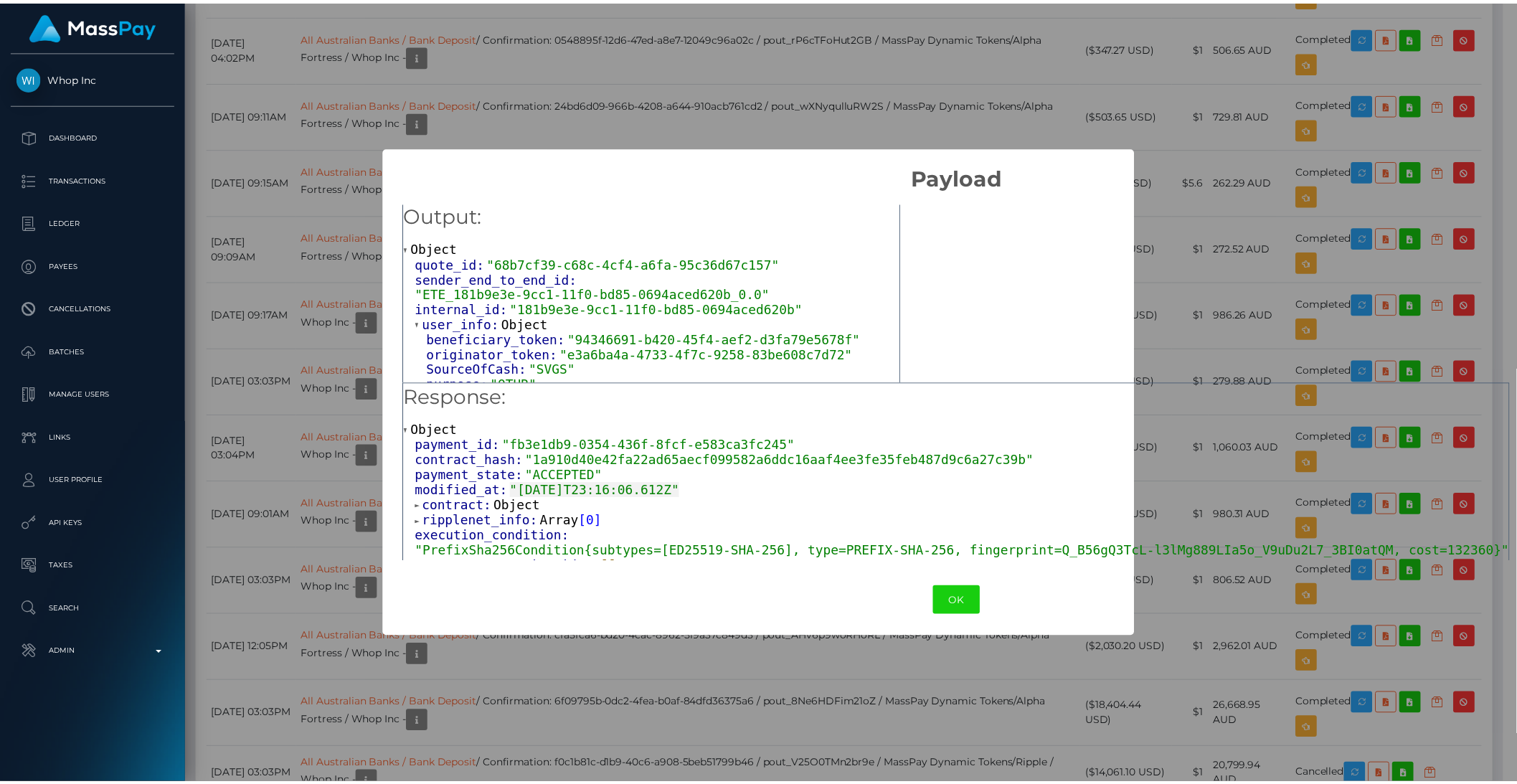
scroll to position [0, 0]
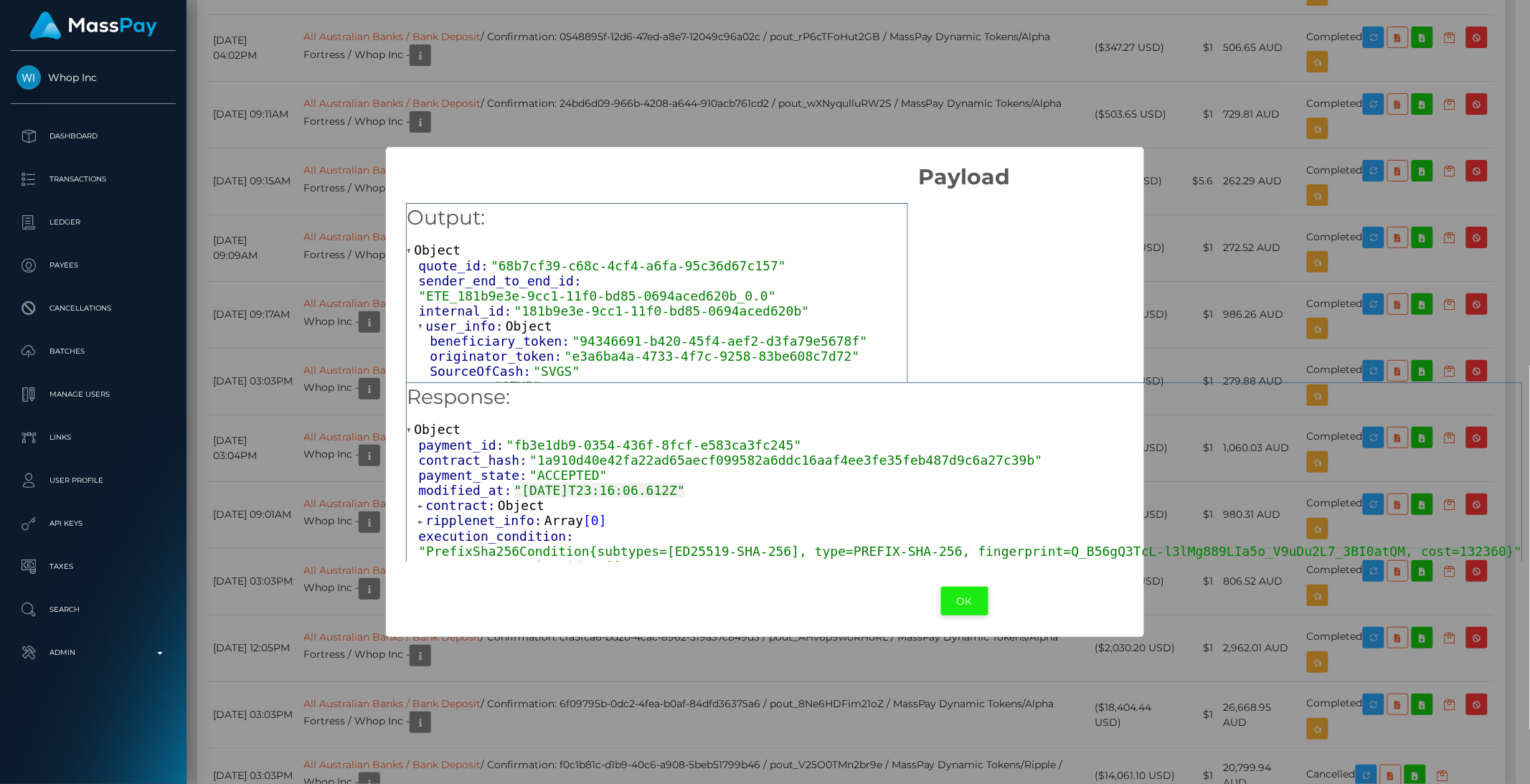
click at [964, 606] on button "OK" at bounding box center [964, 601] width 48 height 29
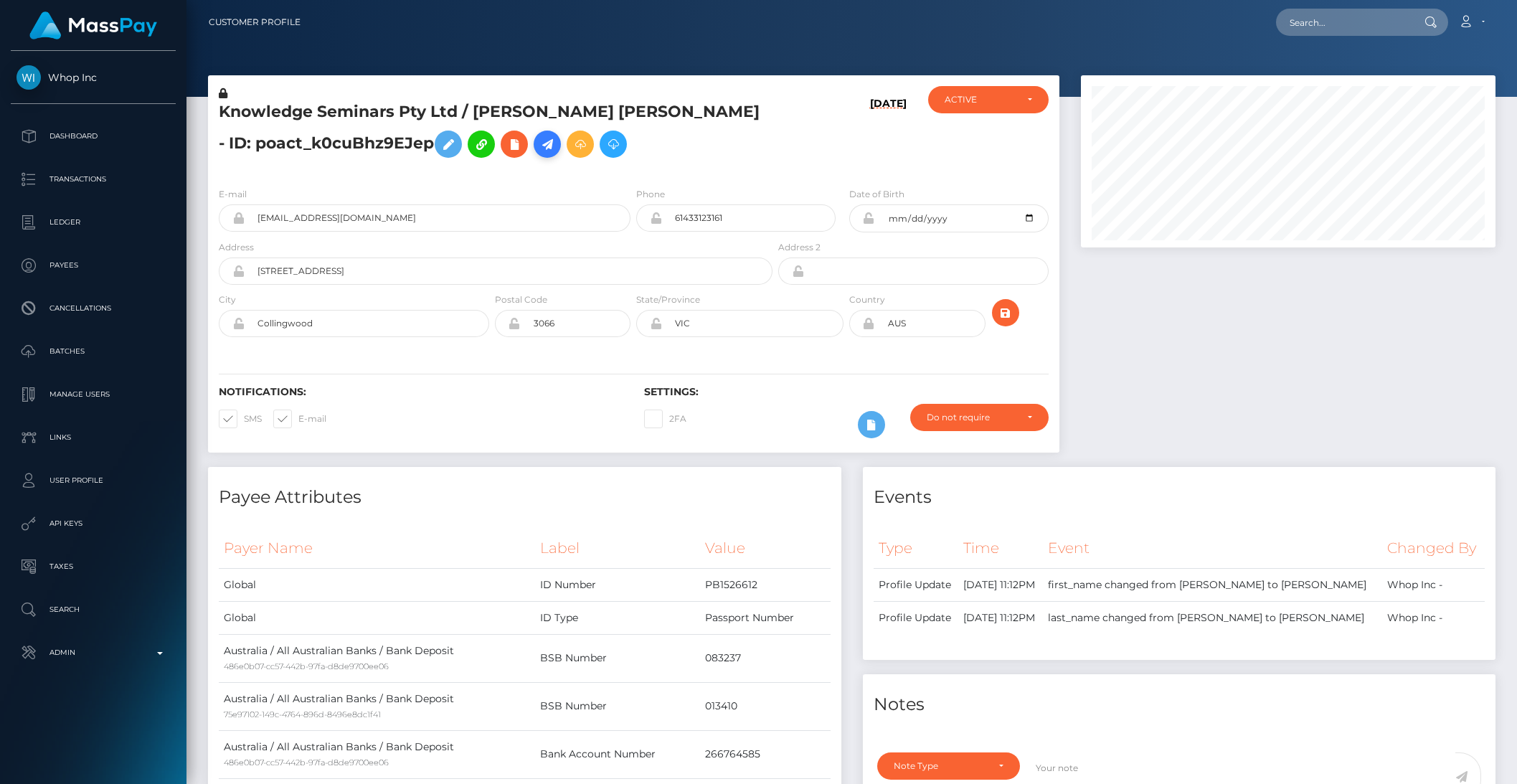
click at [538, 143] on icon at bounding box center [547, 144] width 18 height 18
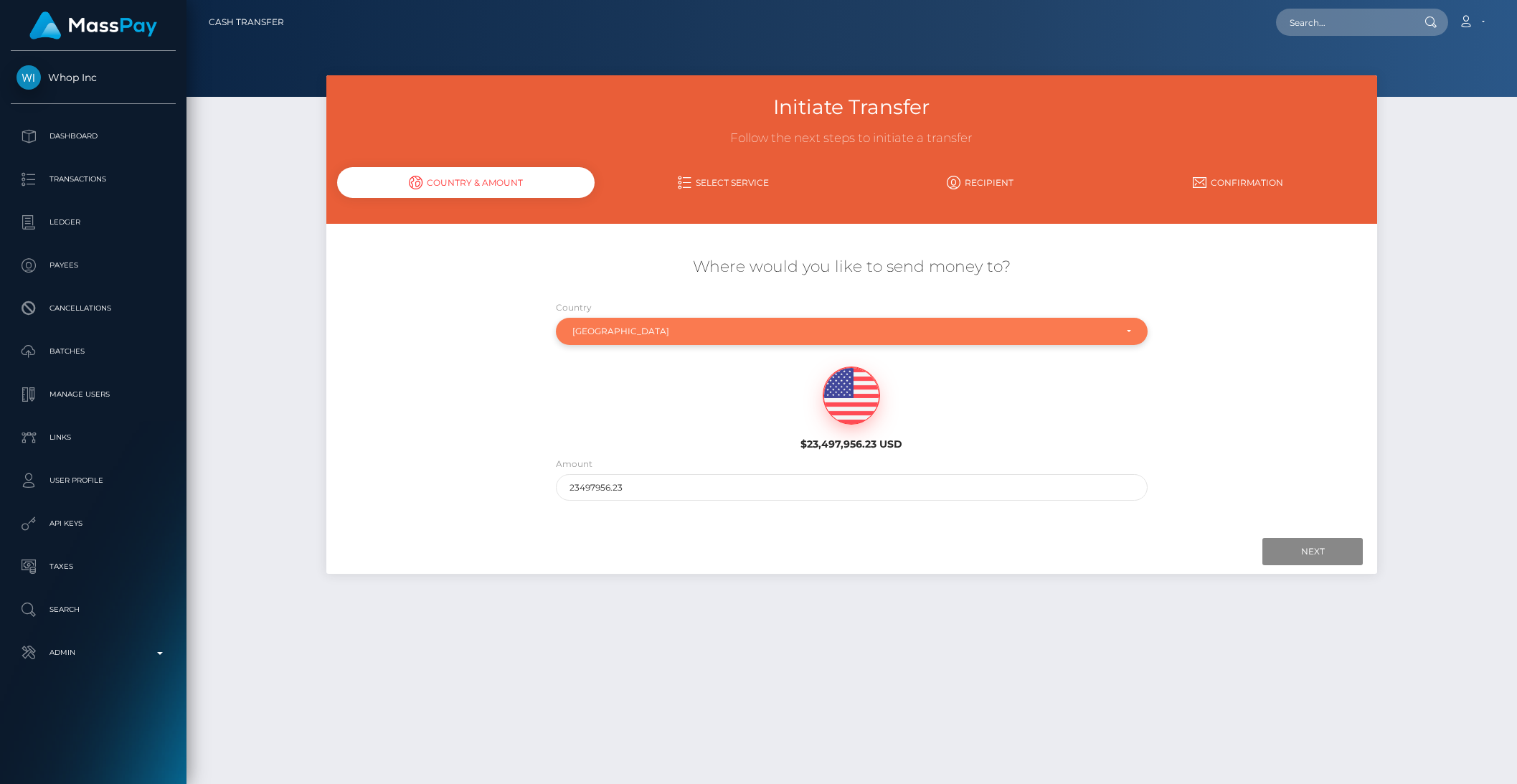
click at [592, 338] on div "[GEOGRAPHIC_DATA]" at bounding box center [851, 331] width 592 height 27
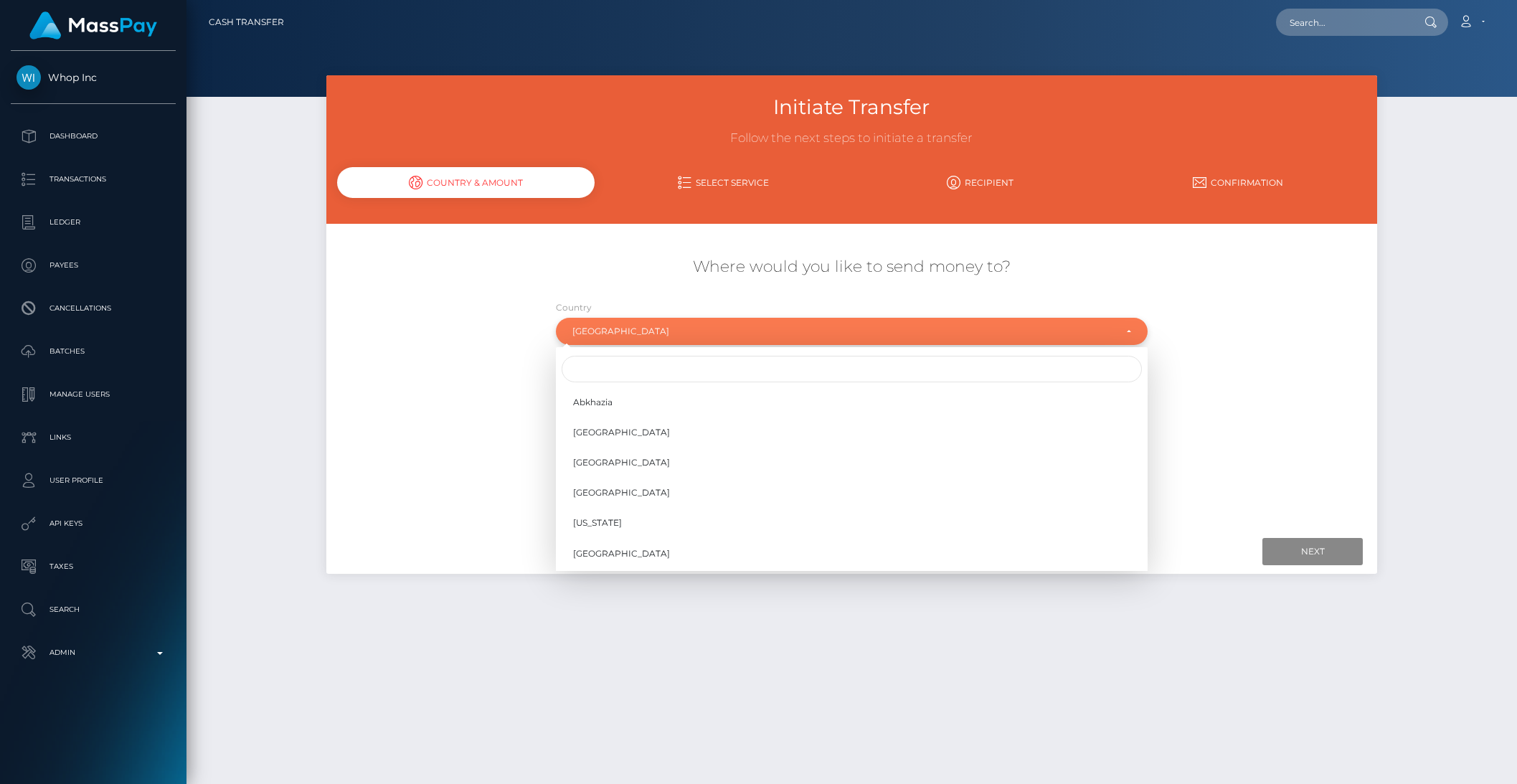
scroll to position [265, 0]
click at [590, 360] on input "Search" at bounding box center [851, 369] width 580 height 26
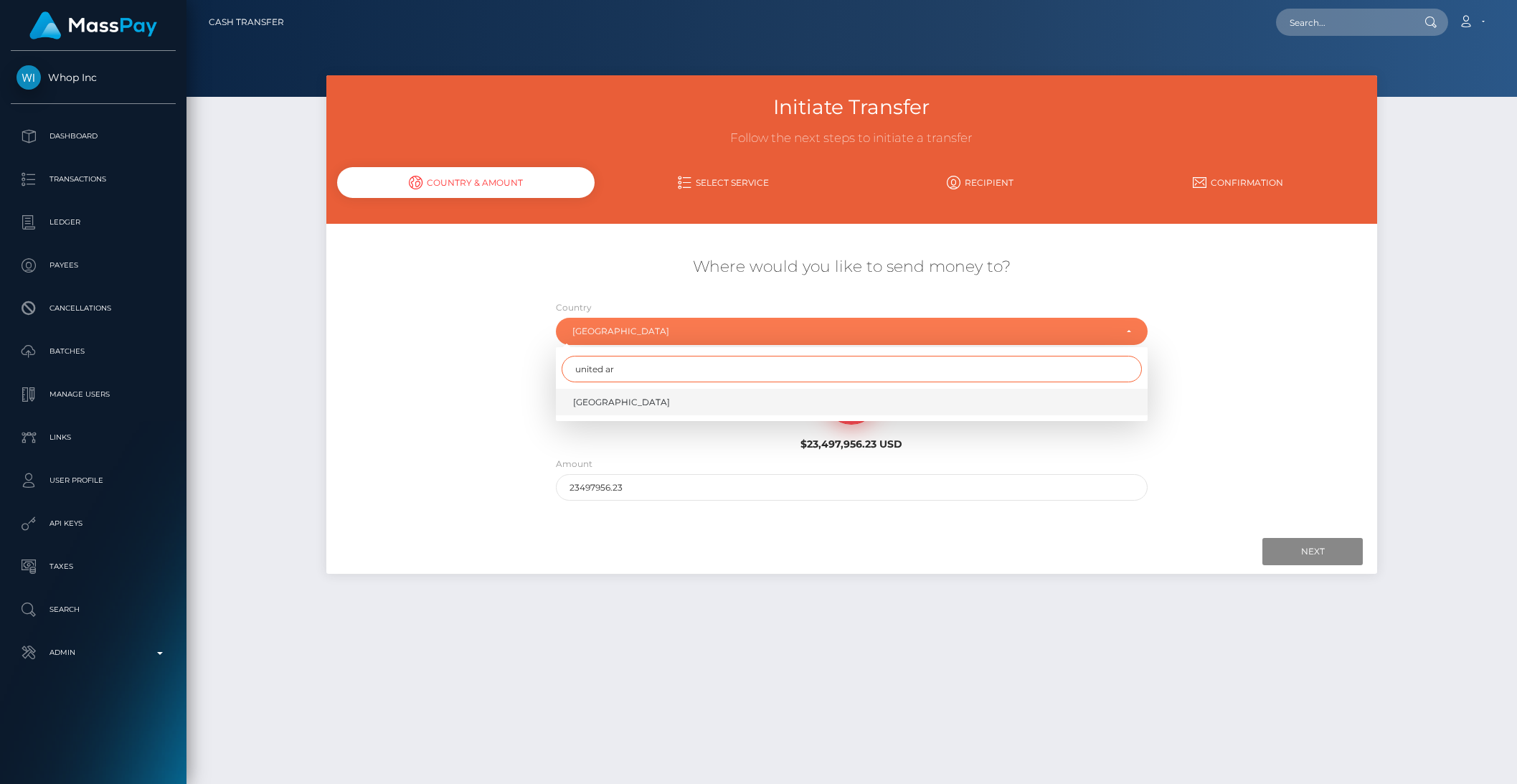
type input "united ar"
click at [585, 399] on span "[GEOGRAPHIC_DATA]" at bounding box center [621, 402] width 97 height 13
select select "ARE"
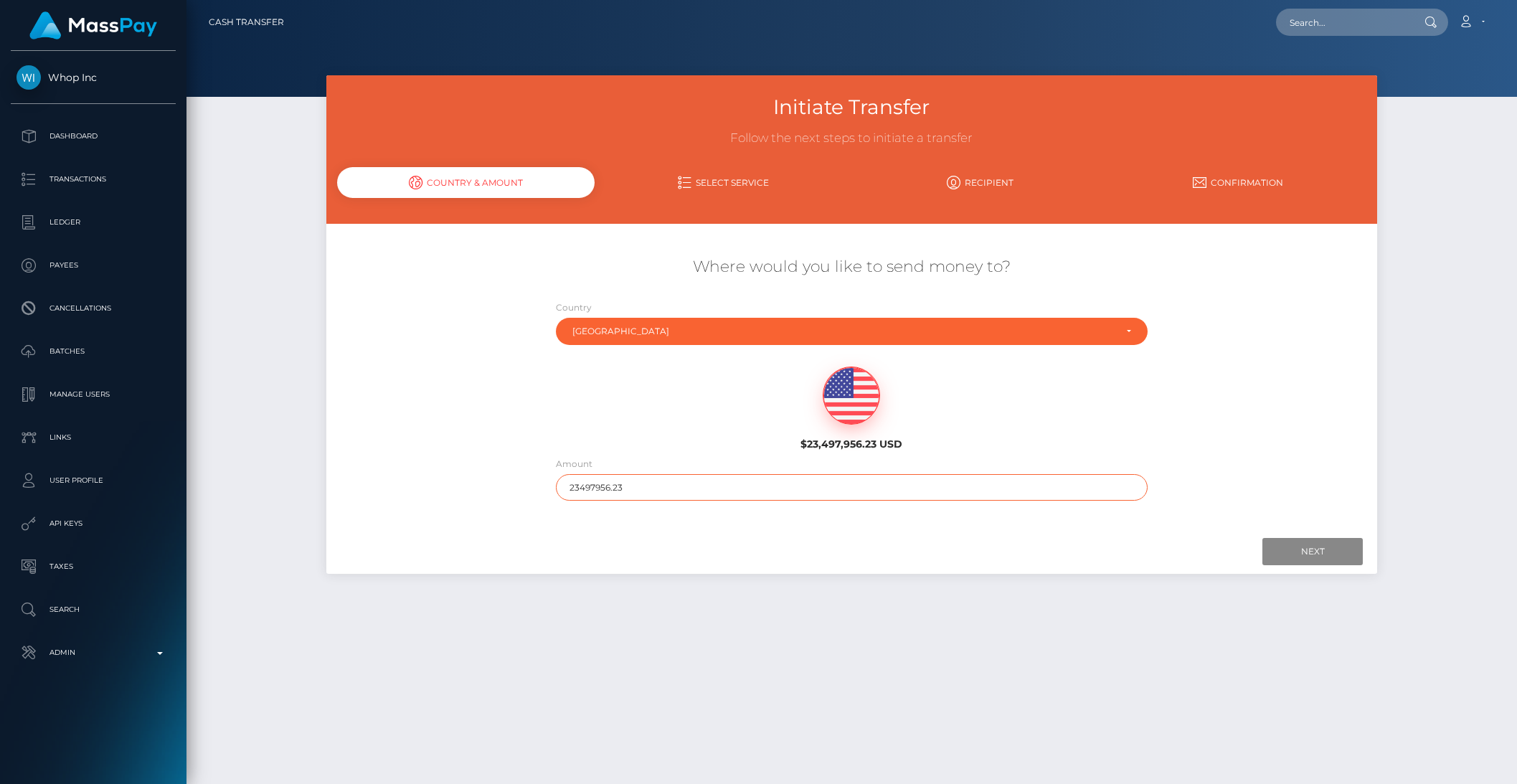
click at [583, 486] on input "23497956.23" at bounding box center [851, 487] width 592 height 26
drag, startPoint x: 595, startPoint y: 487, endPoint x: 710, endPoint y: 499, distance: 115.6
click at [710, 499] on input "23497956.23" at bounding box center [851, 487] width 592 height 26
type input "2349"
click at [1273, 544] on input "Next" at bounding box center [1312, 551] width 100 height 27
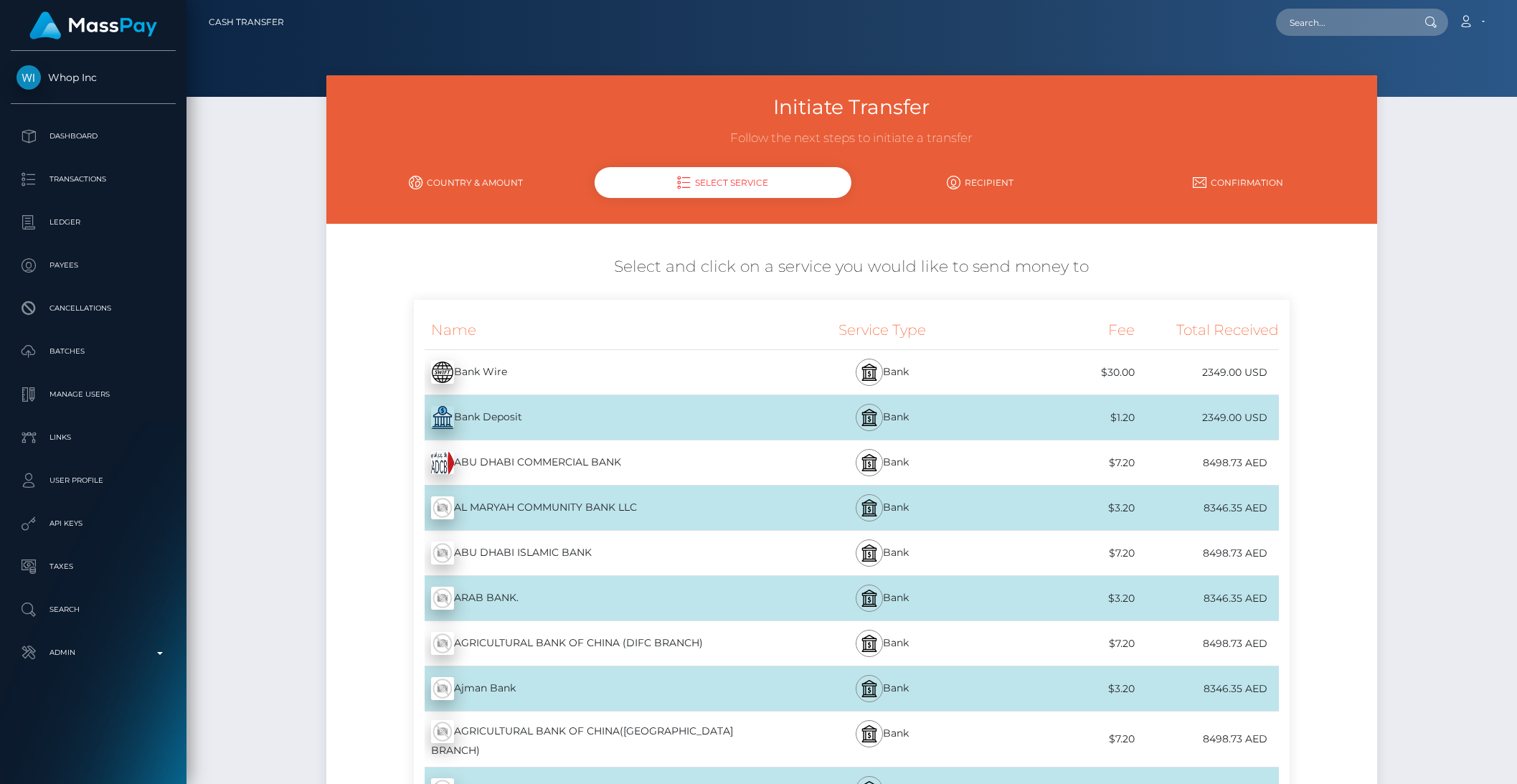
scroll to position [4, 0]
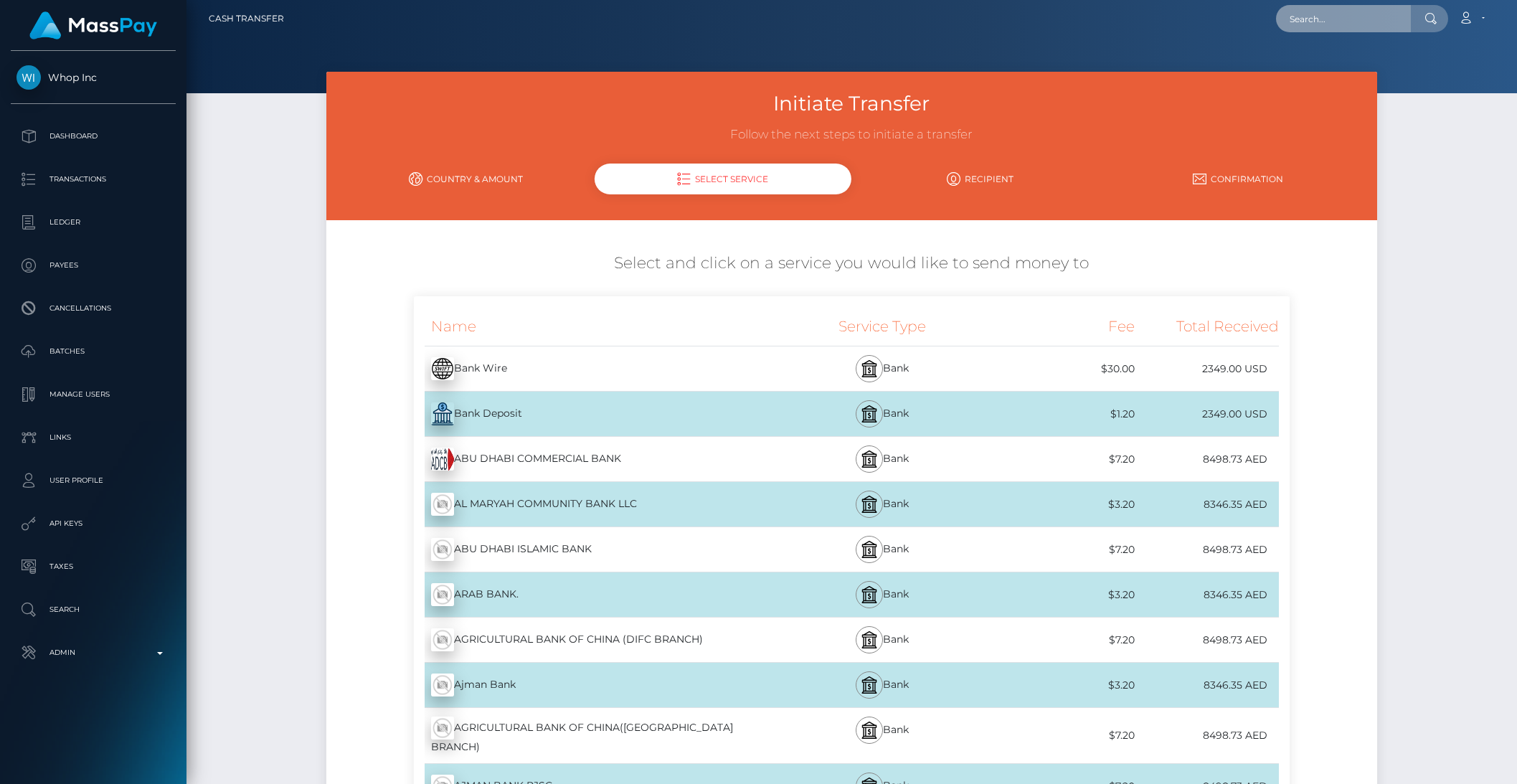
drag, startPoint x: 1290, startPoint y: 9, endPoint x: 1316, endPoint y: 18, distance: 27.5
click at [1290, 10] on input "text" at bounding box center [1343, 18] width 135 height 27
click at [1316, 18] on input "text" at bounding box center [1343, 18] width 135 height 27
paste input "cd960857-77c1-4986-8d1e-80a54ef4f638"
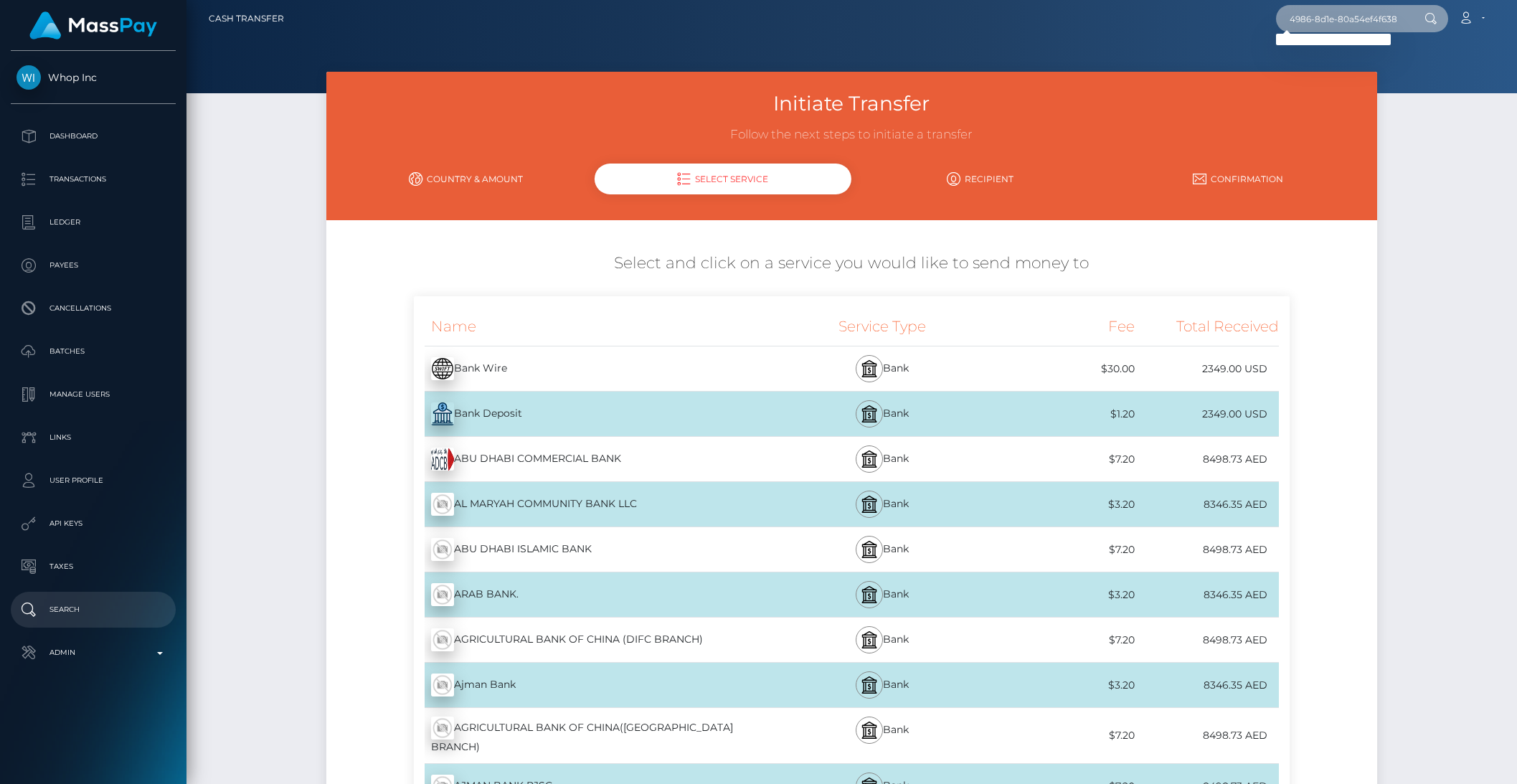
type input "cd960857-77c1-4986-8d1e-80a54ef4f638"
click at [80, 613] on p "Search" at bounding box center [94, 609] width 154 height 21
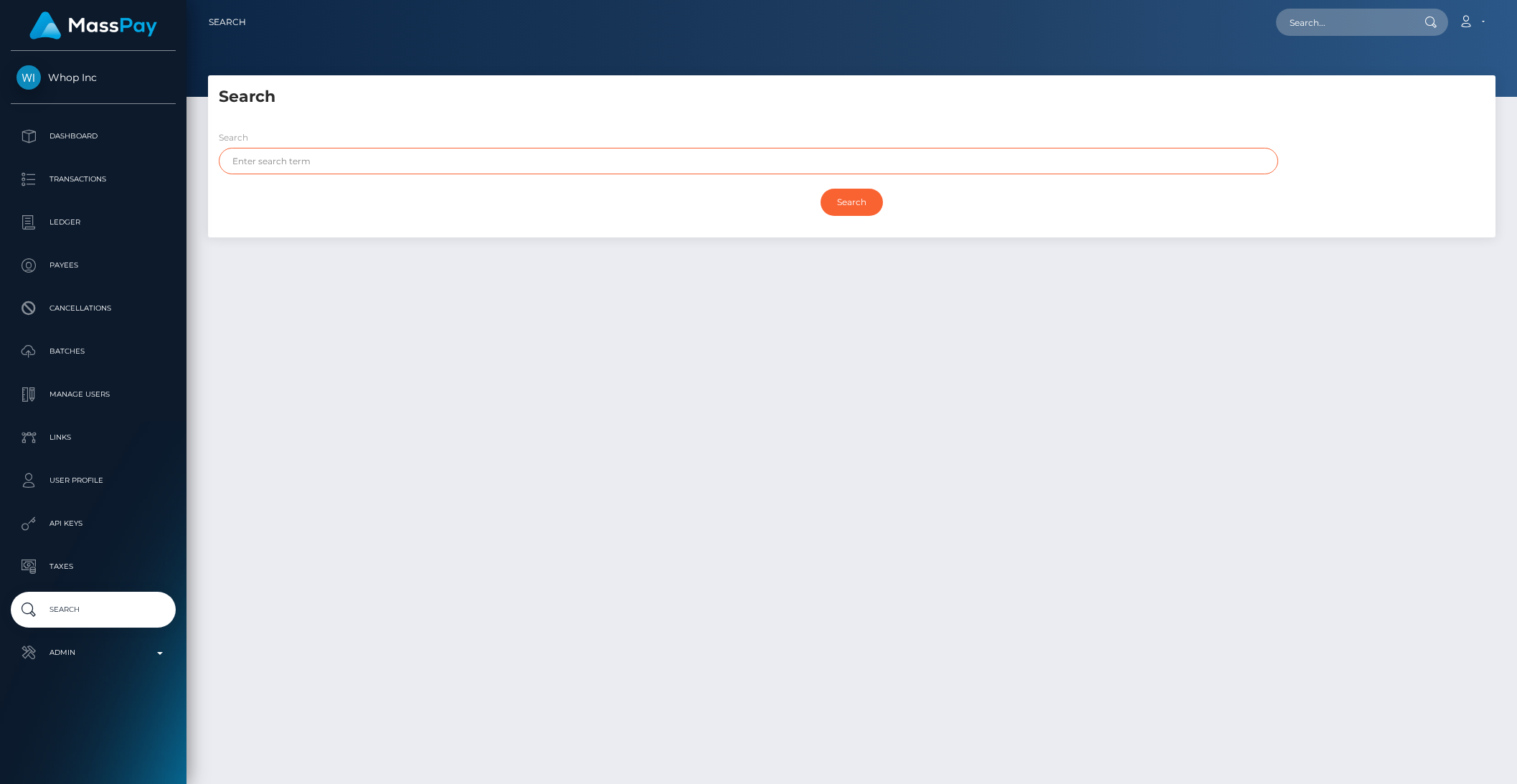
click at [337, 170] on input "text" at bounding box center [748, 161] width 1059 height 26
paste input "cd960857-77c1-4986-8d1e-80a54ef4f638"
type input "cd960857-77c1-4986-8d1e-80a54ef4f638"
click at [853, 192] on input "Search" at bounding box center [851, 202] width 62 height 27
click at [849, 196] on input "Search" at bounding box center [851, 202] width 62 height 27
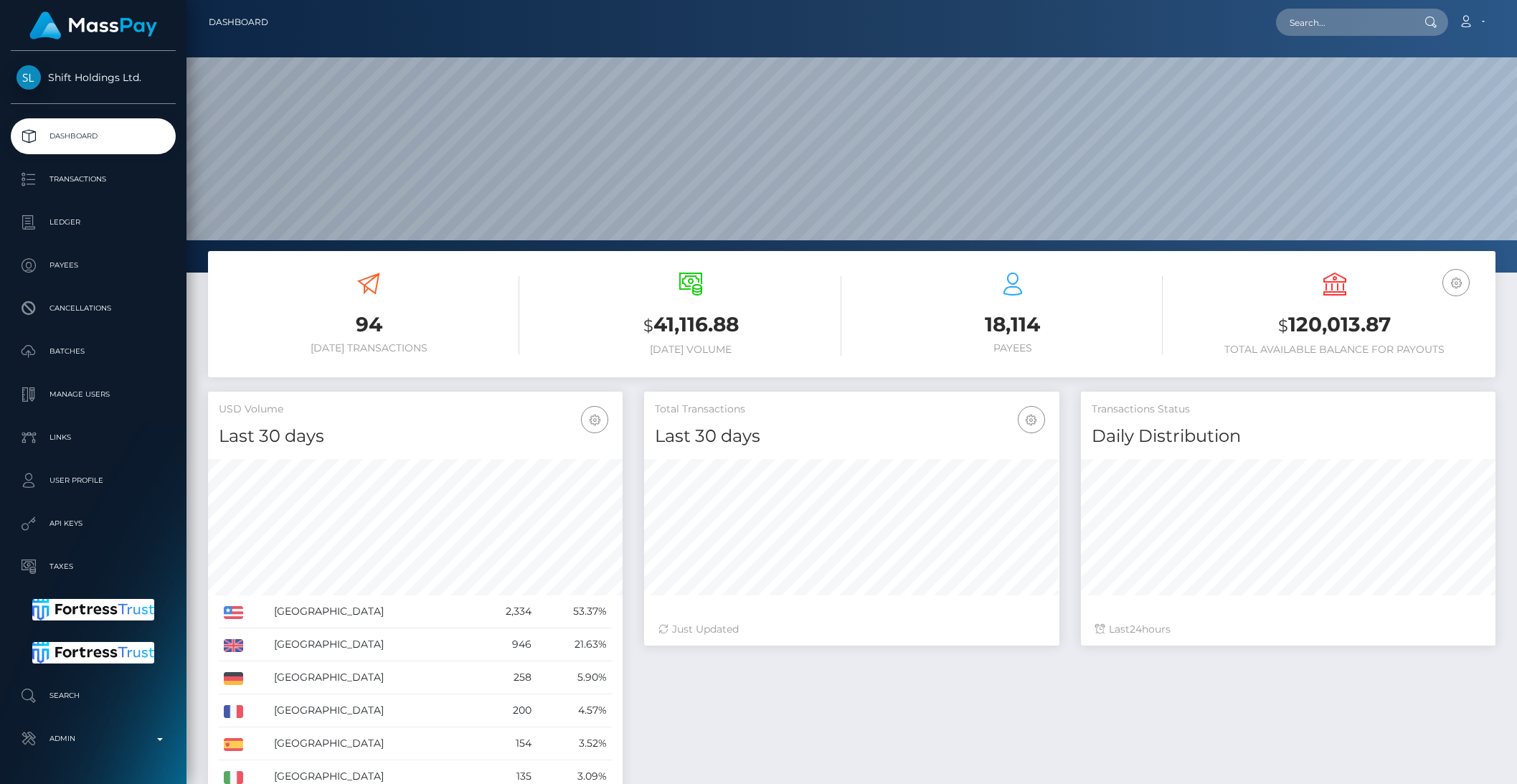
scroll to position [253, 414]
click at [68, 263] on p "Payees" at bounding box center [94, 265] width 154 height 21
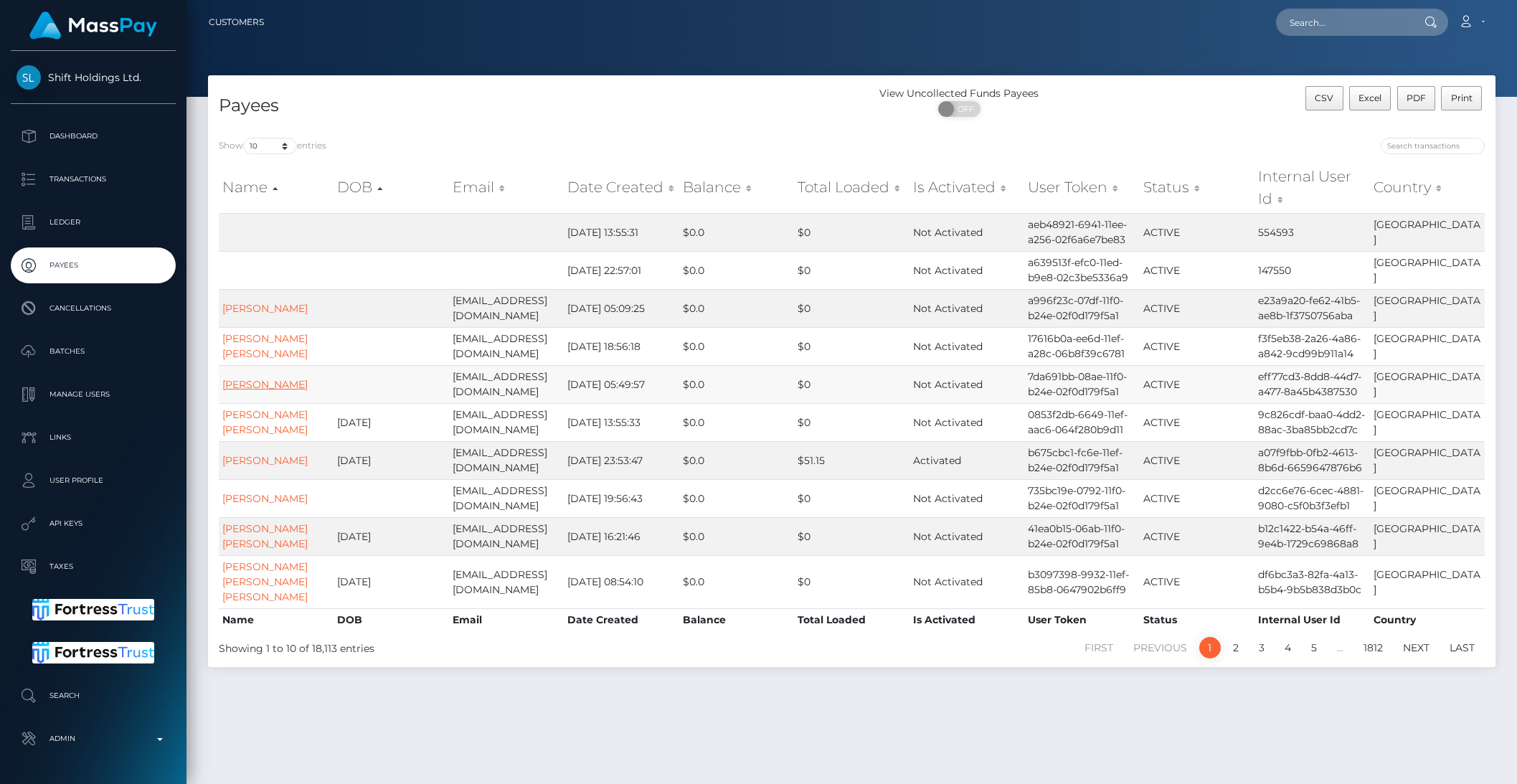
click at [244, 389] on link "[PERSON_NAME]" at bounding box center [265, 385] width 86 height 13
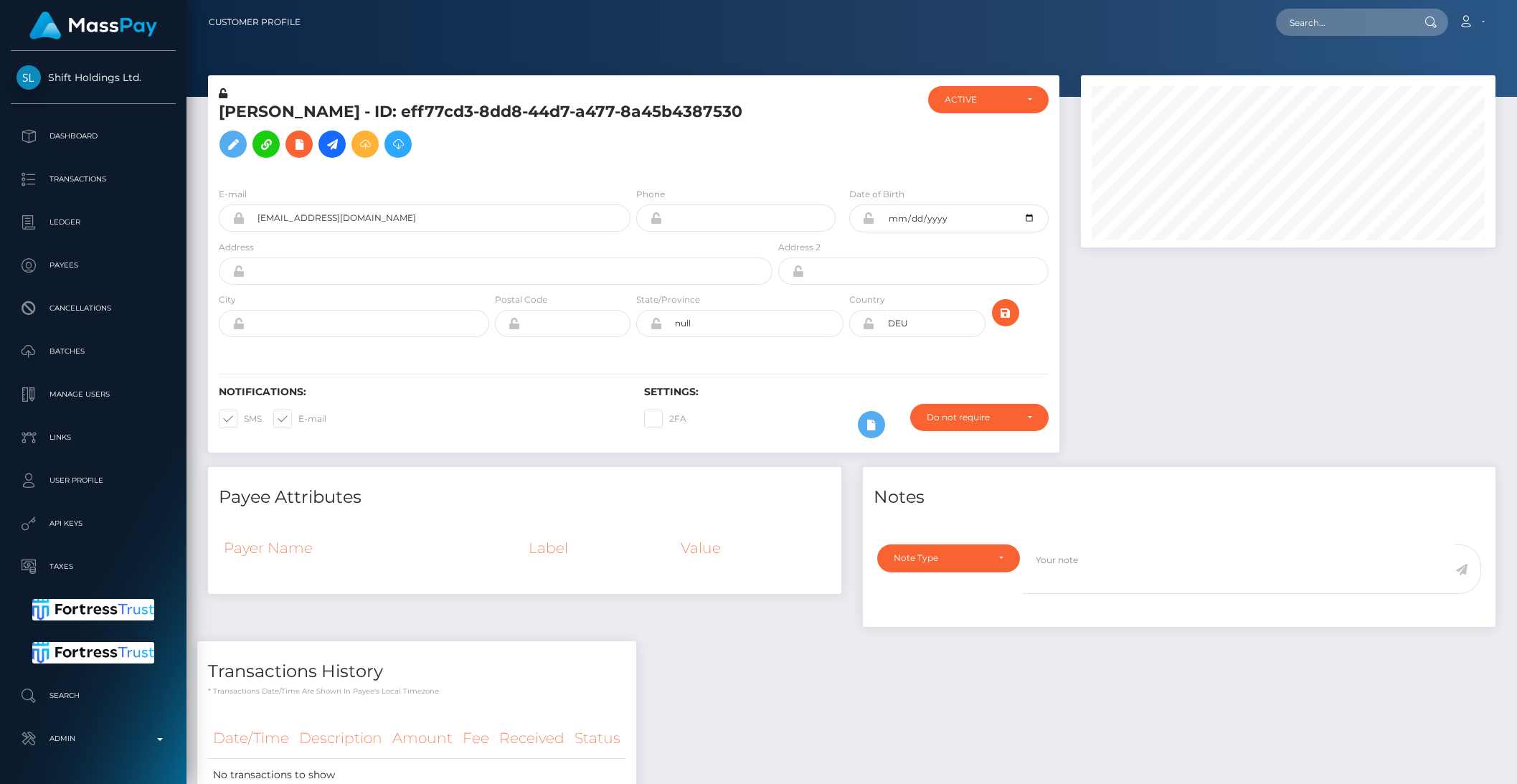
scroll to position [172, 414]
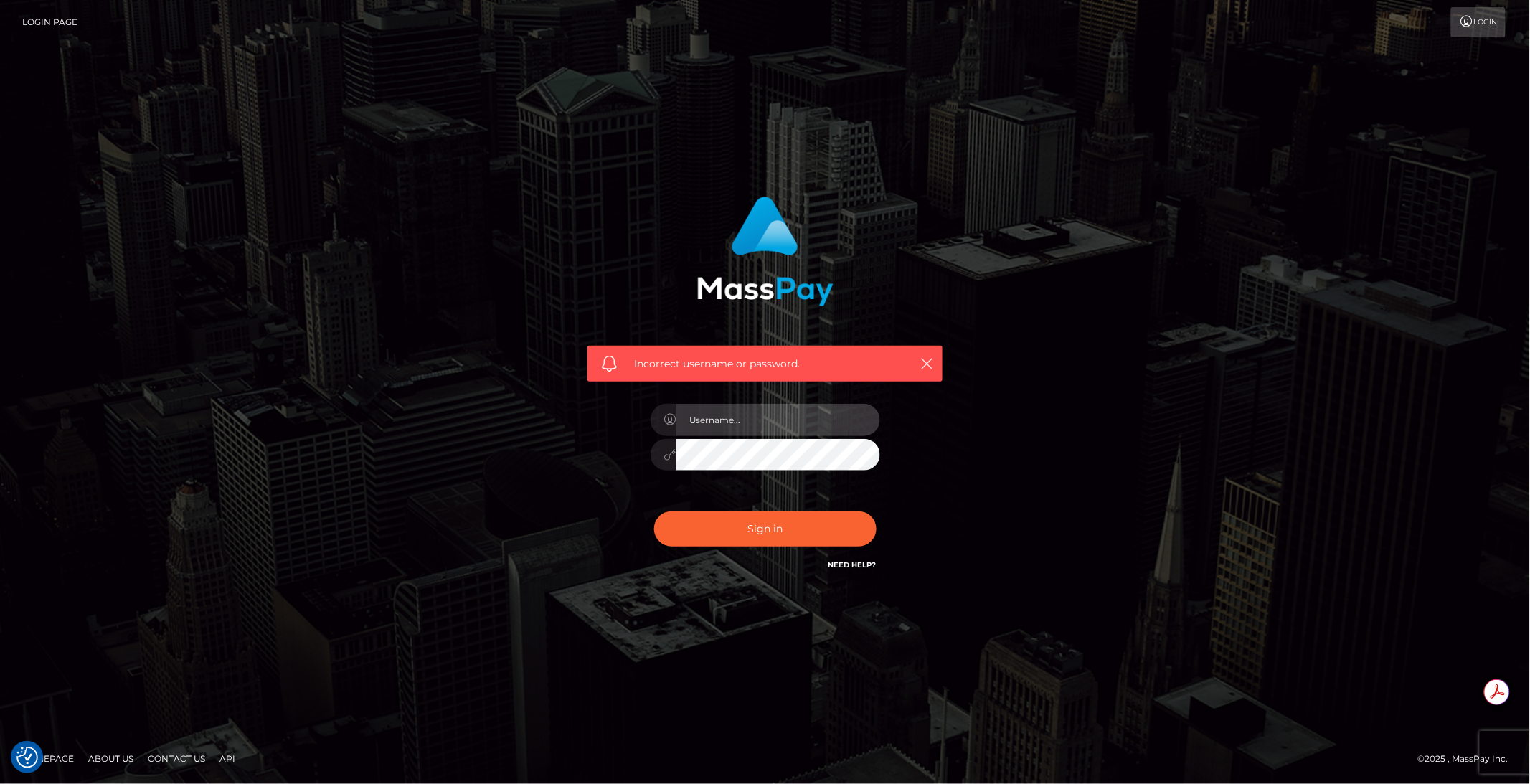
click at [721, 423] on input "text" at bounding box center [779, 420] width 203 height 32
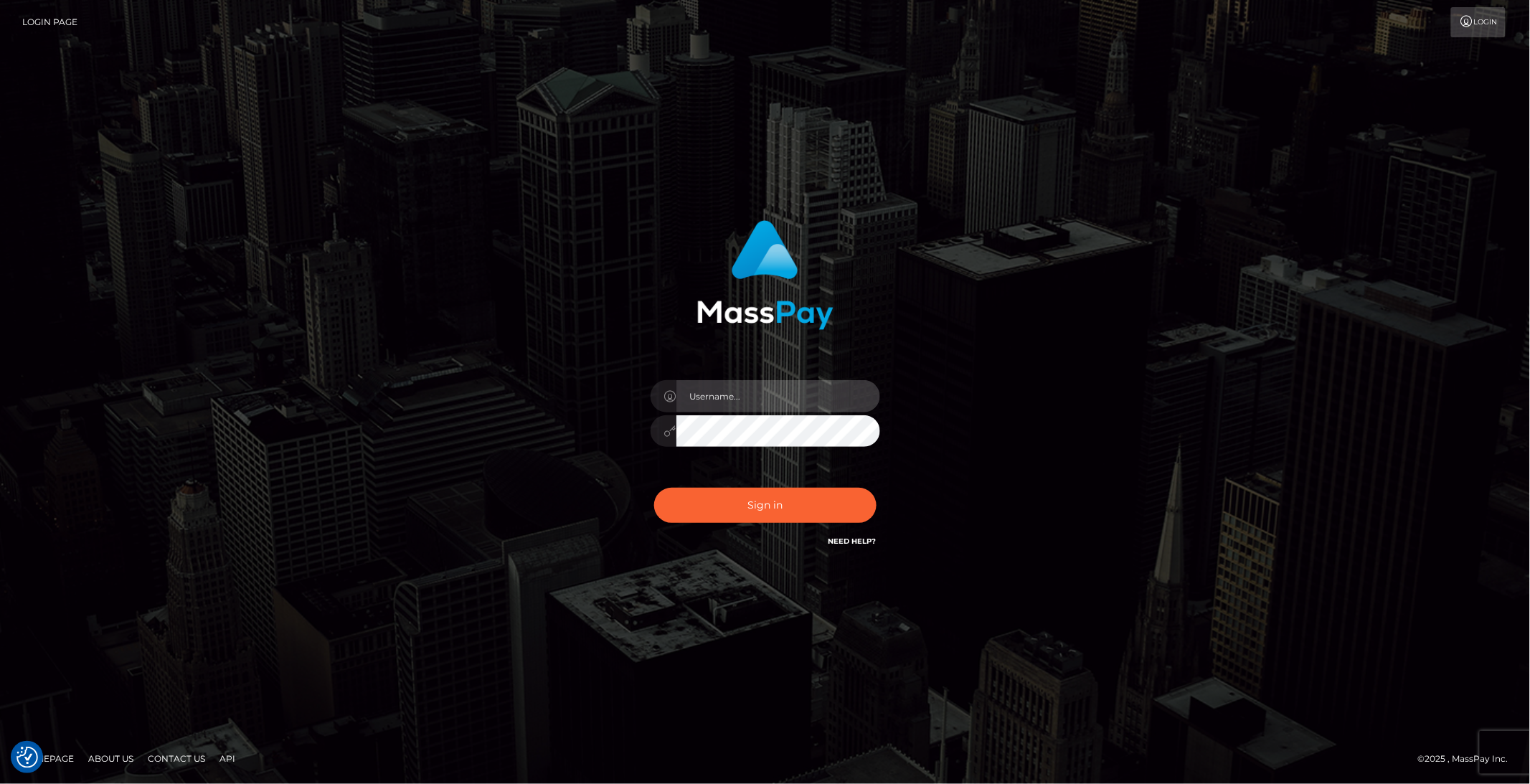
type input "brentg"
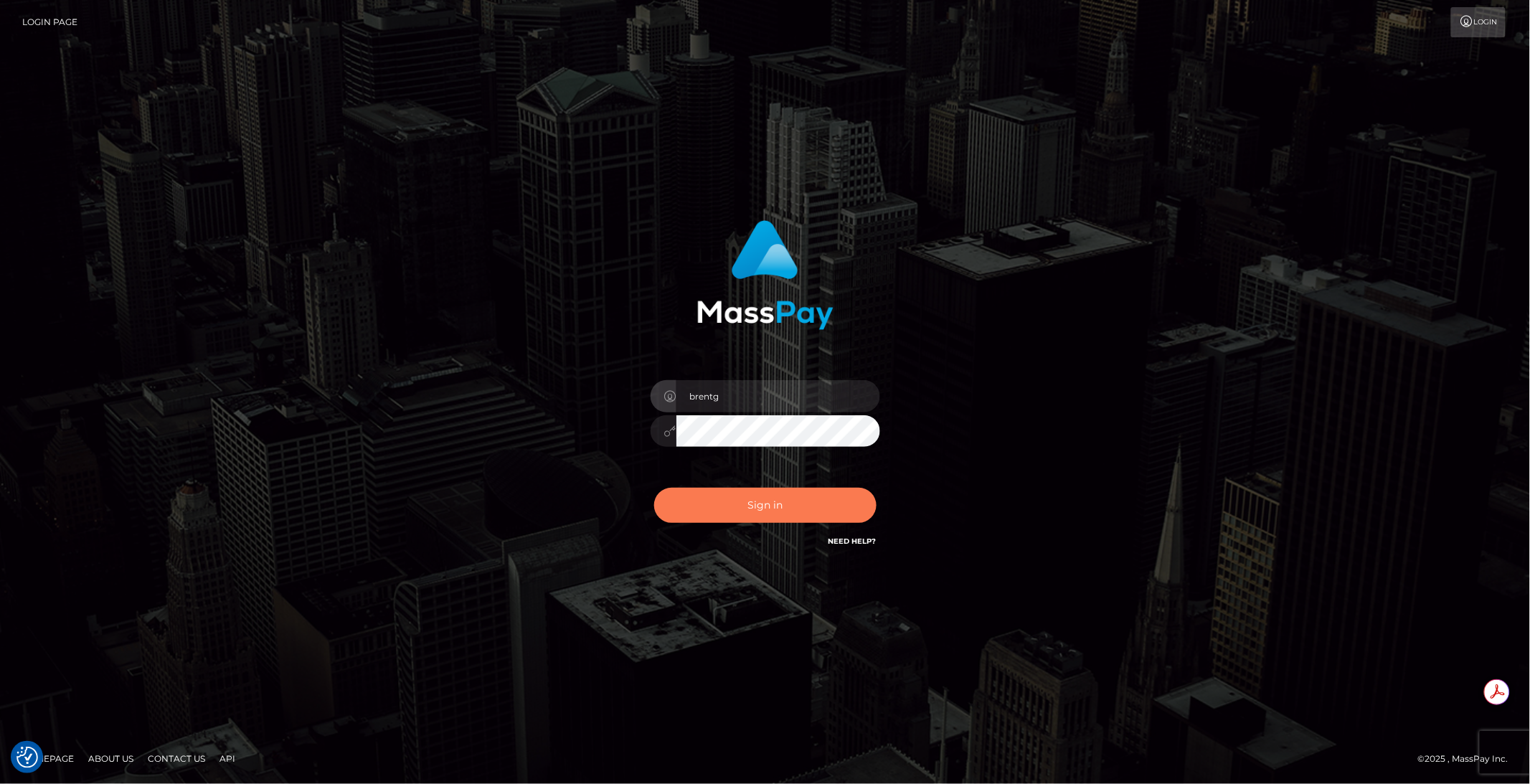
click at [731, 495] on button "Sign in" at bounding box center [765, 505] width 222 height 35
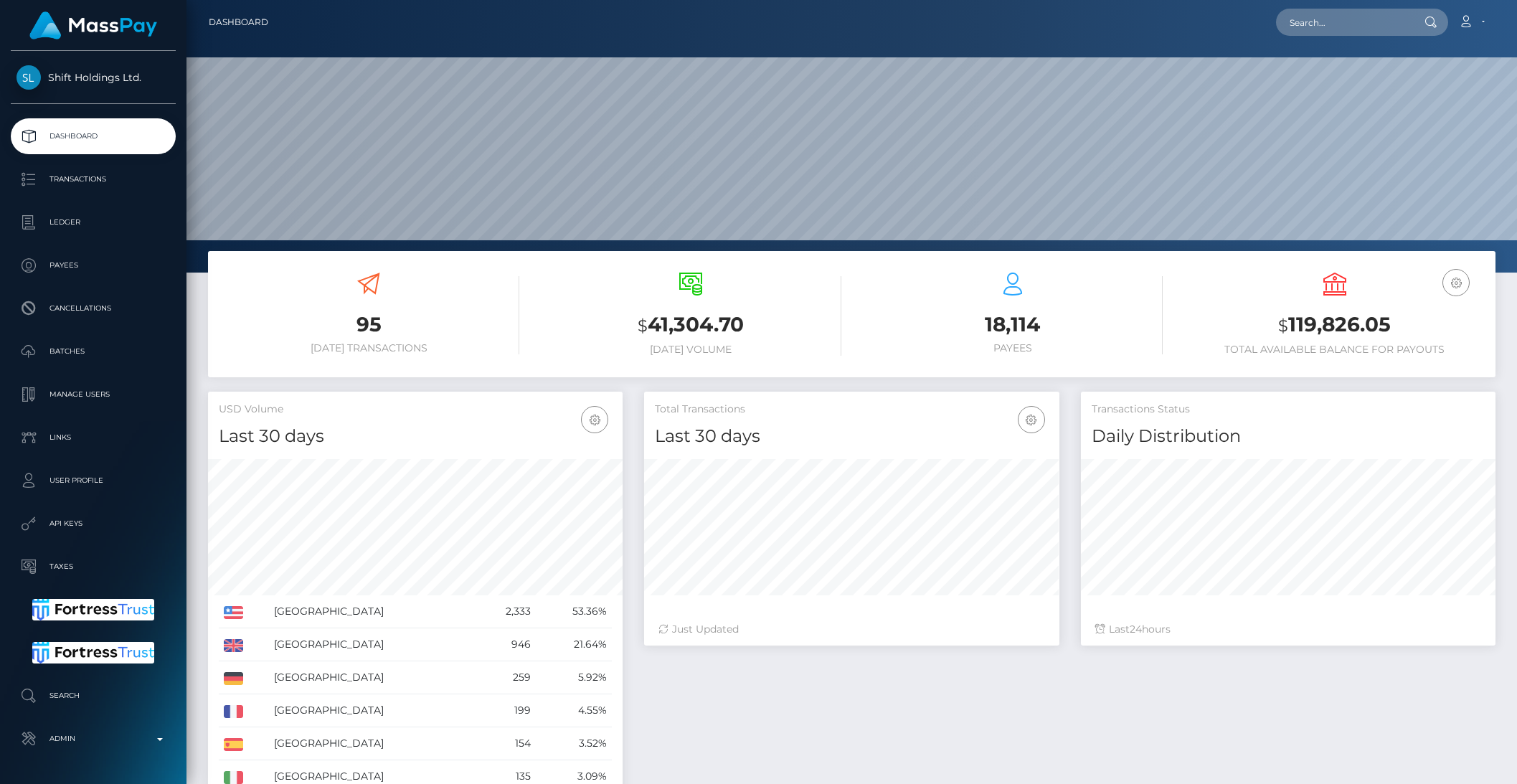
scroll to position [253, 414]
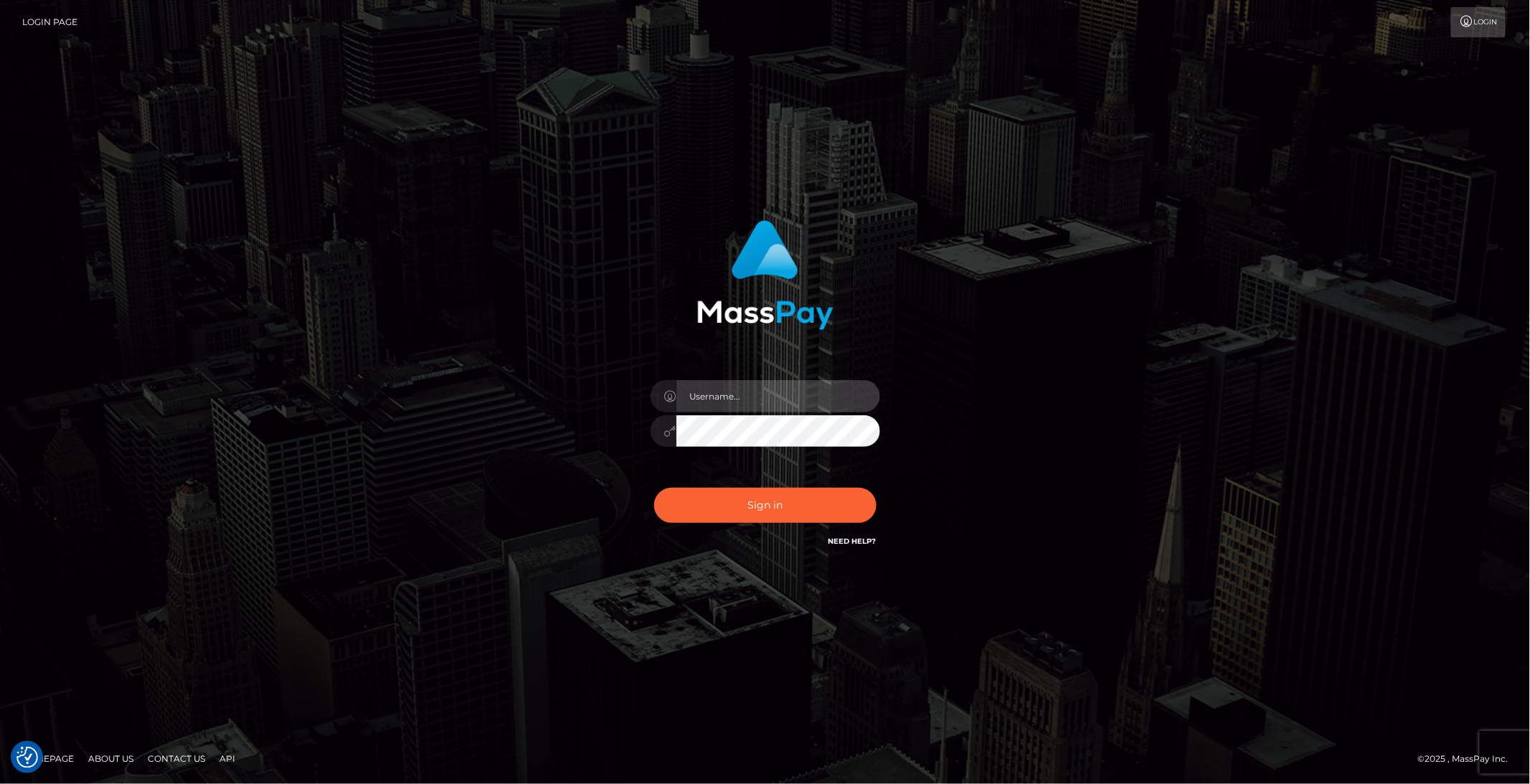
type input "brentg"
